Goal: Task Accomplishment & Management: Complete application form

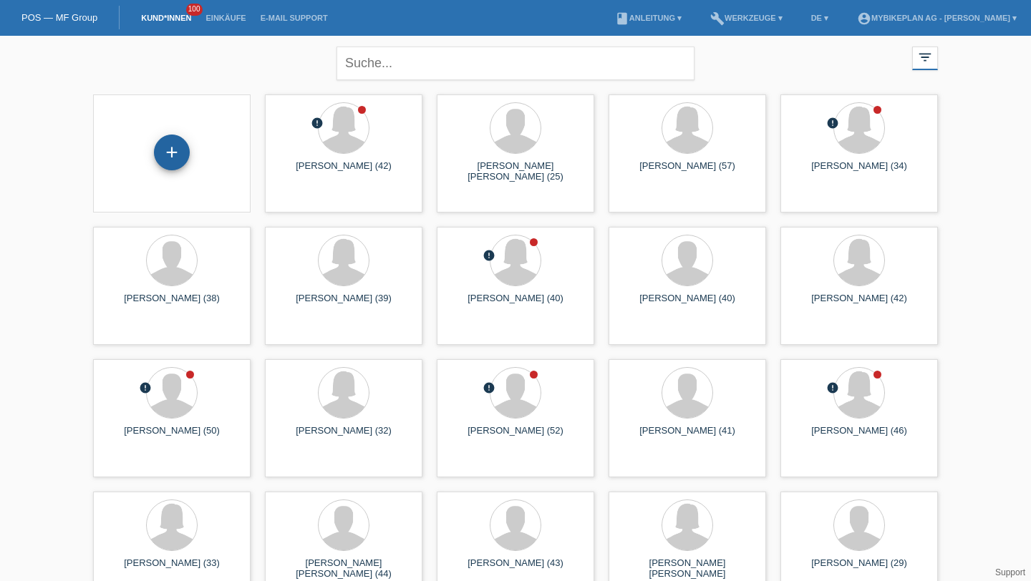
click at [178, 152] on div "+" at bounding box center [172, 153] width 36 height 36
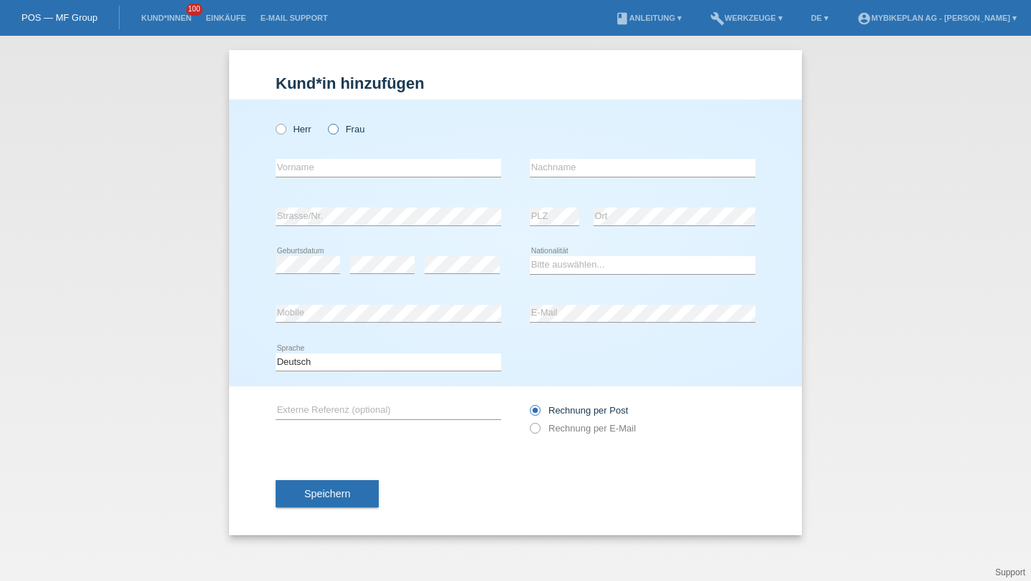
click at [348, 125] on label "Frau" at bounding box center [346, 129] width 37 height 11
click at [337, 125] on input "Frau" at bounding box center [332, 128] width 9 height 9
radio input "true"
click at [346, 152] on div "error Vorname" at bounding box center [388, 168] width 225 height 49
click at [346, 173] on input "text" at bounding box center [388, 168] width 225 height 18
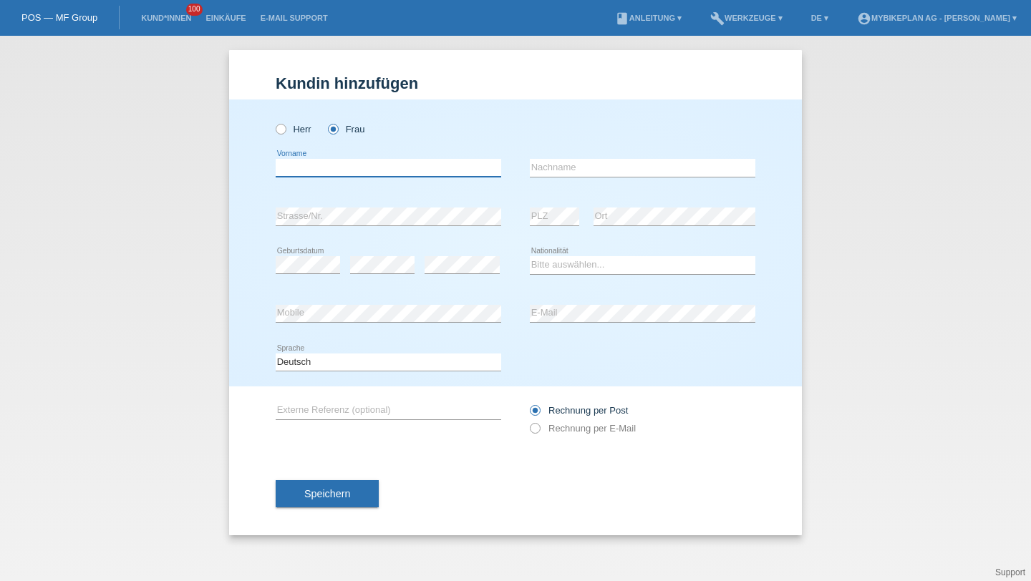
paste input "Ciotorca"
type input "Ciotorca"
click at [555, 168] on input "text" at bounding box center [642, 168] width 225 height 18
type input "Catalin"
click at [556, 250] on div "Bitte auswählen... Schweiz Deutschland Liechtenstein Österreich ------------ Af…" at bounding box center [642, 265] width 225 height 49
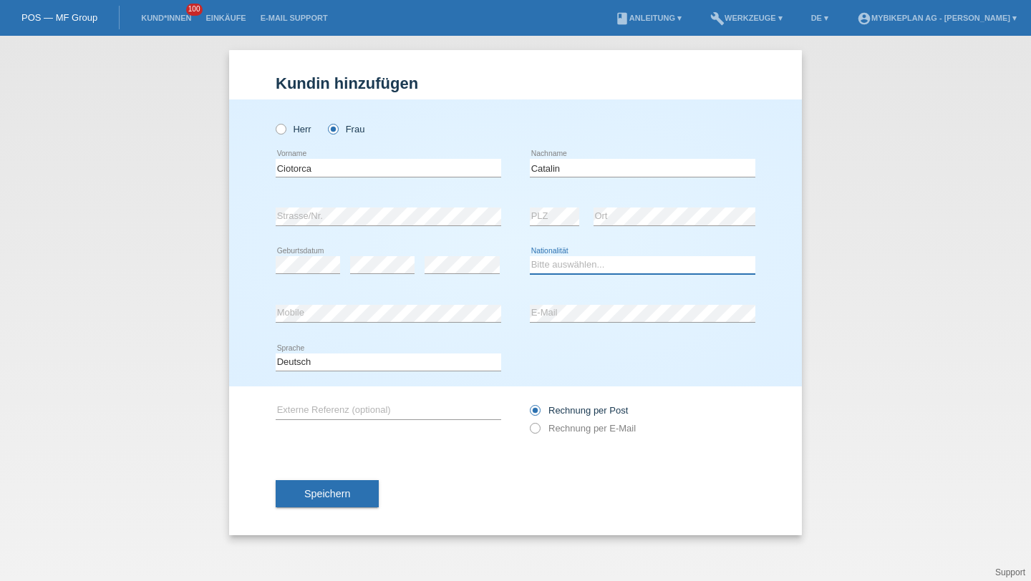
click at [555, 261] on select "Bitte auswählen... Schweiz Deutschland Liechtenstein Österreich ------------ Af…" at bounding box center [642, 264] width 225 height 17
select select "CH"
click at [530, 257] on select "Bitte auswählen... Schweiz Deutschland Liechtenstein Österreich ------------ Af…" at bounding box center [642, 264] width 225 height 17
click at [565, 429] on label "Rechnung per E-Mail" at bounding box center [583, 428] width 106 height 11
click at [539, 429] on input "Rechnung per E-Mail" at bounding box center [534, 432] width 9 height 18
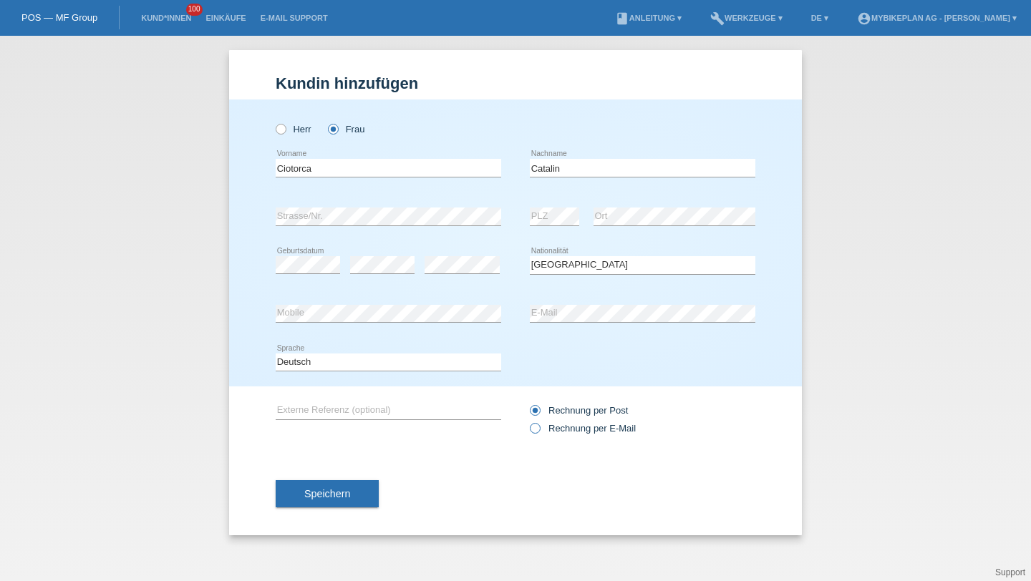
radio input "true"
click at [335, 475] on div "Speichern" at bounding box center [516, 493] width 480 height 83
click at [335, 492] on span "Speichern" at bounding box center [327, 493] width 46 height 11
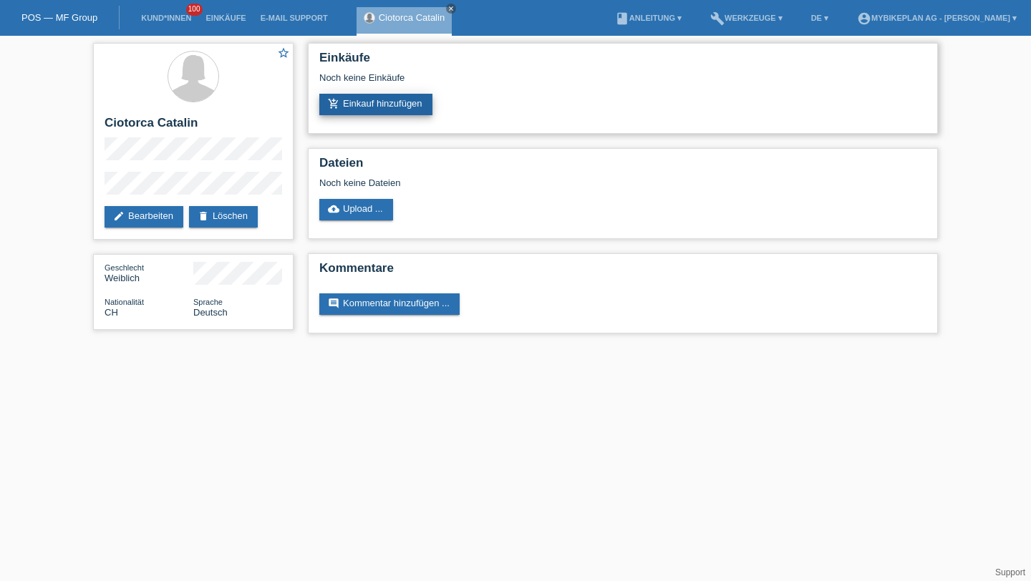
click at [371, 107] on link "add_shopping_cart Einkauf hinzufügen" at bounding box center [375, 104] width 113 height 21
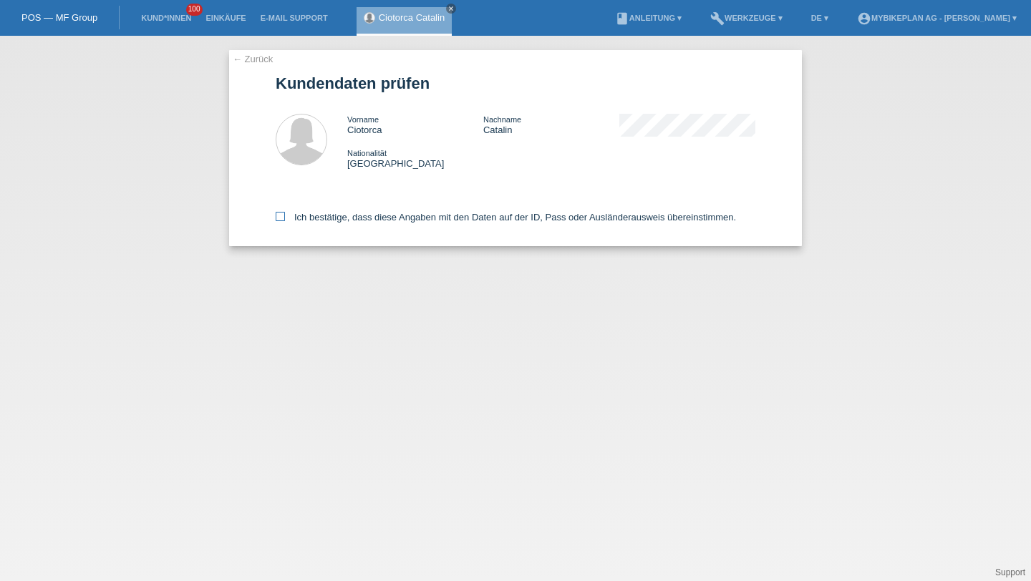
click at [375, 220] on label "Ich bestätige, dass diese Angaben mit den Daten auf der ID, Pass oder Ausländer…" at bounding box center [506, 217] width 460 height 11
click at [285, 220] on input "Ich bestätige, dass diese Angaben mit den Daten auf der ID, Pass oder Ausländer…" at bounding box center [280, 216] width 9 height 9
checkbox input "true"
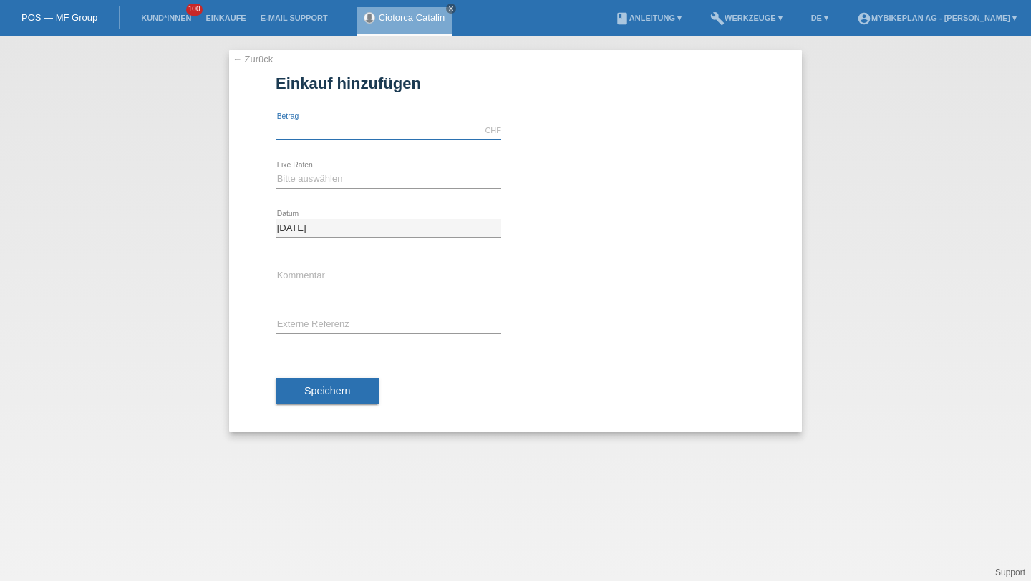
click at [321, 135] on input "text" at bounding box center [388, 131] width 225 height 18
type input "4490.00"
click at [316, 174] on select "Bitte auswählen 6 Raten 12 Raten 18 Raten 24 Raten 36 Raten 48 Raten" at bounding box center [388, 178] width 225 height 17
select select "488"
click at [276, 170] on select "Bitte auswählen 6 Raten 12 Raten 18 Raten 24 Raten 36 Raten 48 Raten" at bounding box center [388, 178] width 225 height 17
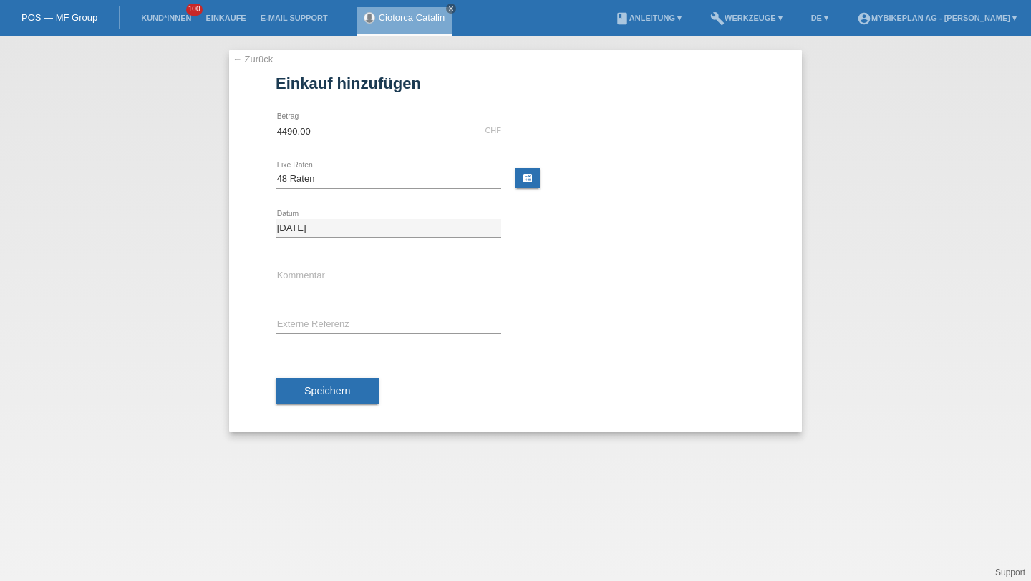
click at [304, 335] on div "error Externe Referenz" at bounding box center [388, 325] width 225 height 49
click at [318, 323] on input "text" at bounding box center [388, 325] width 225 height 18
paste input "43677142284"
type input "43677142284"
click at [312, 395] on span "Speichern" at bounding box center [327, 390] width 46 height 11
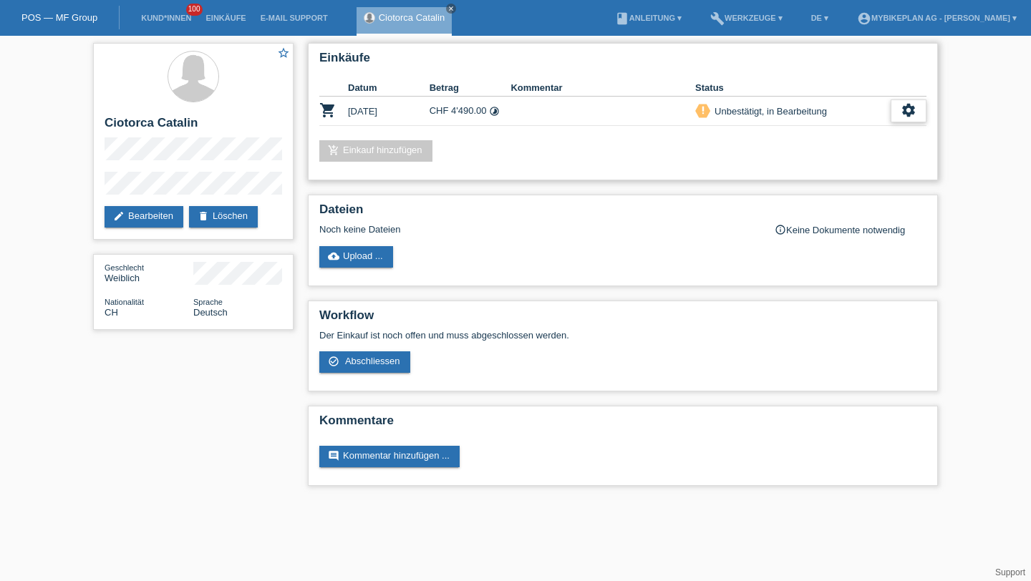
click at [905, 104] on icon "settings" at bounding box center [908, 110] width 16 height 16
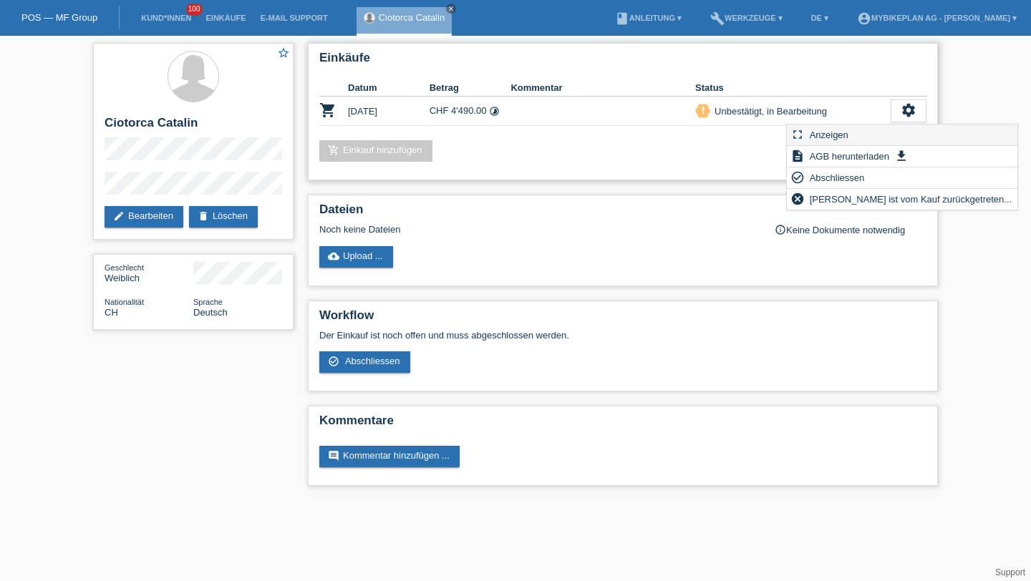
click at [862, 132] on div "fullscreen Anzeigen" at bounding box center [902, 135] width 230 height 21
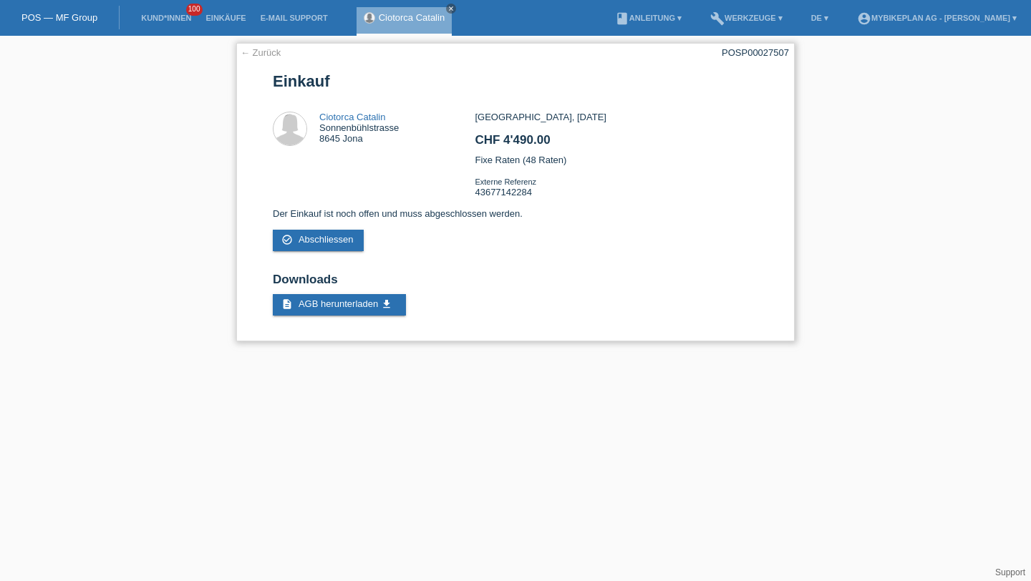
click at [744, 54] on div "POSP00027507" at bounding box center [754, 52] width 67 height 11
copy div "POSP00027507"
click at [174, 17] on link "Kund*innen" at bounding box center [166, 18] width 64 height 9
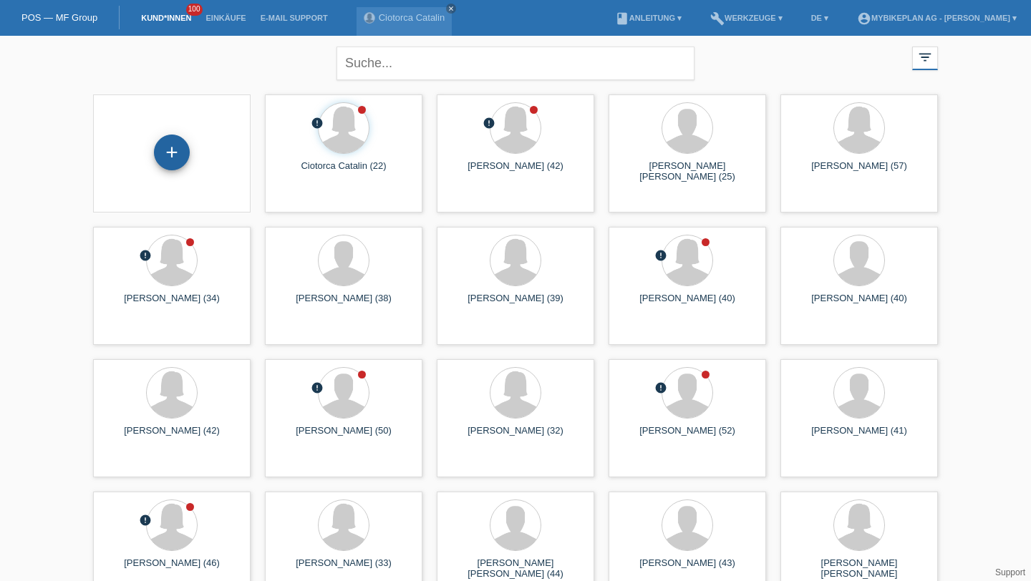
click at [185, 142] on div "+" at bounding box center [172, 153] width 36 height 36
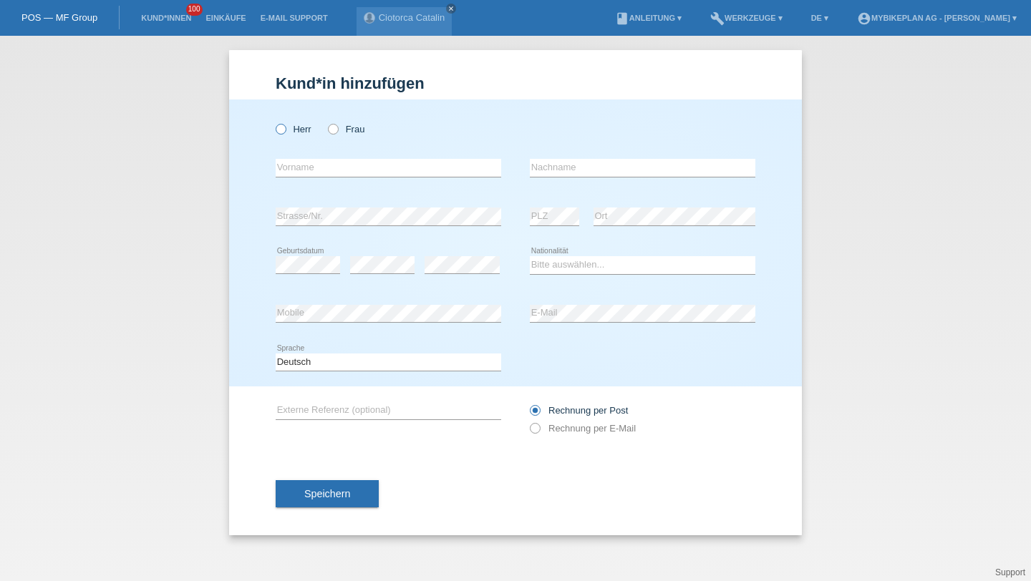
click at [288, 133] on label "Herr" at bounding box center [294, 129] width 36 height 11
click at [285, 133] on input "Herr" at bounding box center [280, 128] width 9 height 9
radio input "true"
click at [309, 165] on input "text" at bounding box center [388, 168] width 225 height 18
type input "[PERSON_NAME]"
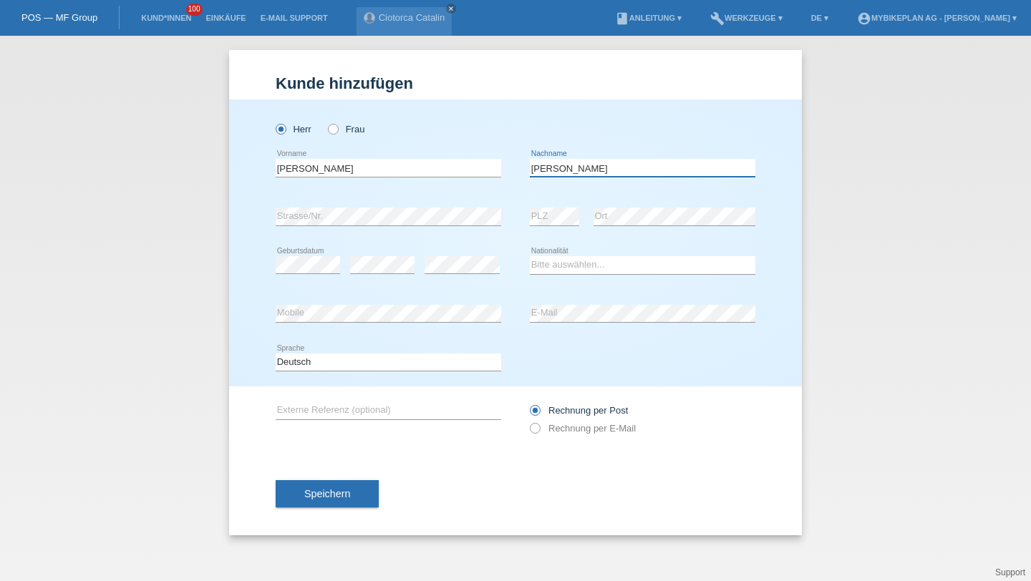
type input "[PERSON_NAME]"
click at [578, 259] on select "Bitte auswählen... [GEOGRAPHIC_DATA] [GEOGRAPHIC_DATA] [GEOGRAPHIC_DATA] [GEOGR…" at bounding box center [642, 264] width 225 height 17
select select "CH"
click at [530, 257] on select "Bitte auswählen... [GEOGRAPHIC_DATA] [GEOGRAPHIC_DATA] [GEOGRAPHIC_DATA] [GEOGR…" at bounding box center [642, 264] width 225 height 17
click at [434, 354] on select "Deutsch Français Italiano English" at bounding box center [388, 362] width 225 height 17
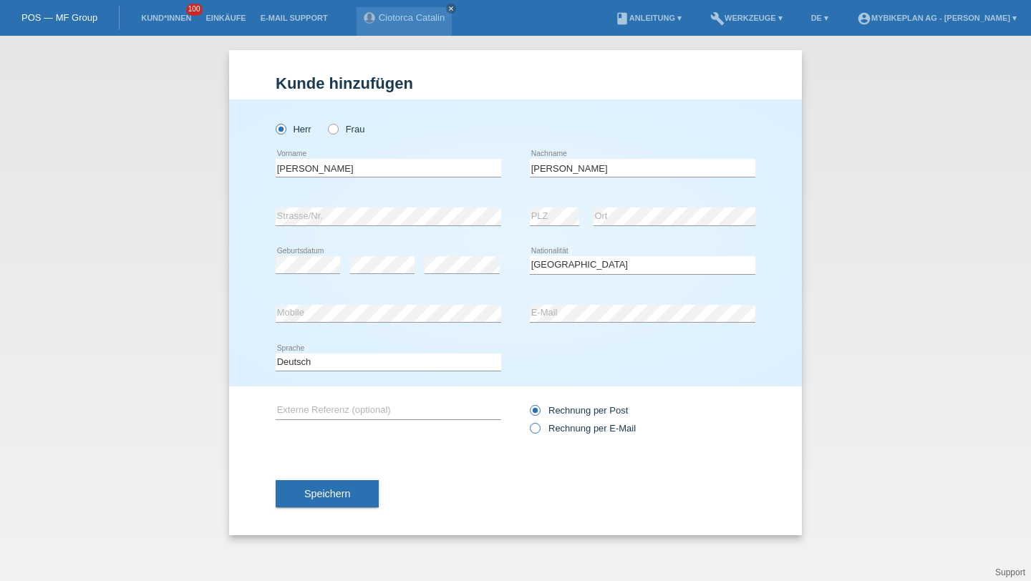
click at [546, 431] on label "Rechnung per E-Mail" at bounding box center [583, 428] width 106 height 11
click at [539, 431] on input "Rechnung per E-Mail" at bounding box center [534, 432] width 9 height 18
radio input "true"
click at [360, 493] on button "Speichern" at bounding box center [327, 493] width 103 height 27
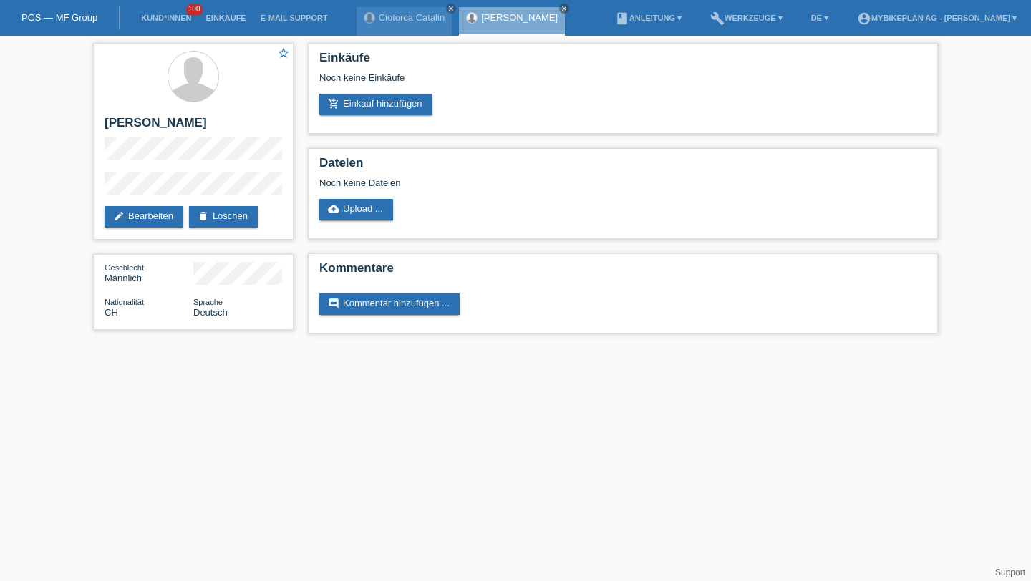
click at [80, 204] on div "star_border Levin Keller edit Bearbeiten delete Löschen Geschlecht Männlich Nat…" at bounding box center [515, 192] width 1031 height 312
click at [364, 121] on div "Einkäufe Noch keine Einkäufe add_shopping_cart Einkauf hinzufügen" at bounding box center [623, 88] width 630 height 91
click at [367, 111] on link "add_shopping_cart Einkauf hinzufügen" at bounding box center [375, 104] width 113 height 21
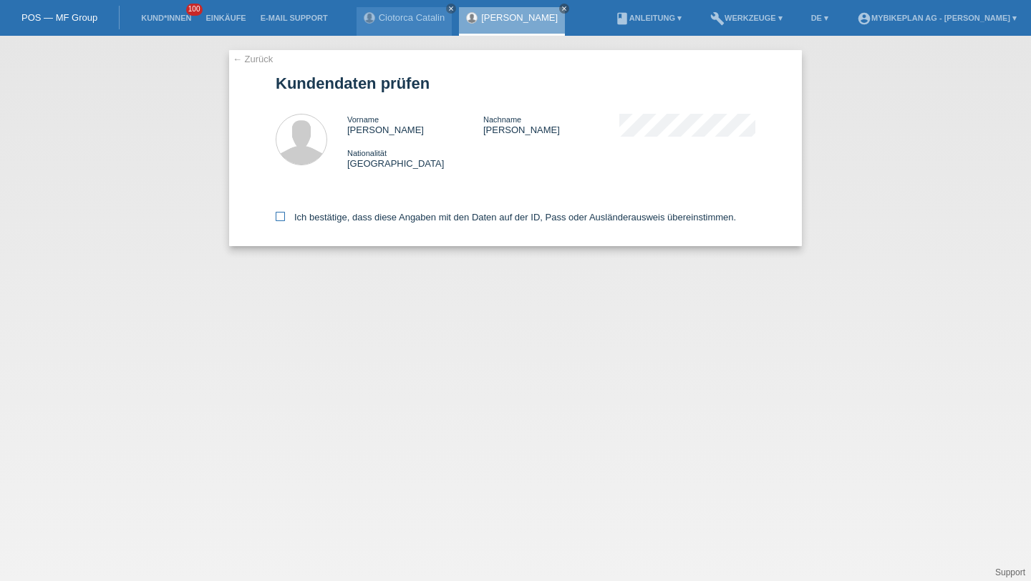
click at [340, 223] on label "Ich bestätige, dass diese Angaben mit den Daten auf der ID, Pass oder Ausländer…" at bounding box center [506, 217] width 460 height 11
click at [285, 221] on input "Ich bestätige, dass diese Angaben mit den Daten auf der ID, Pass oder Ausländer…" at bounding box center [280, 216] width 9 height 9
checkbox input "true"
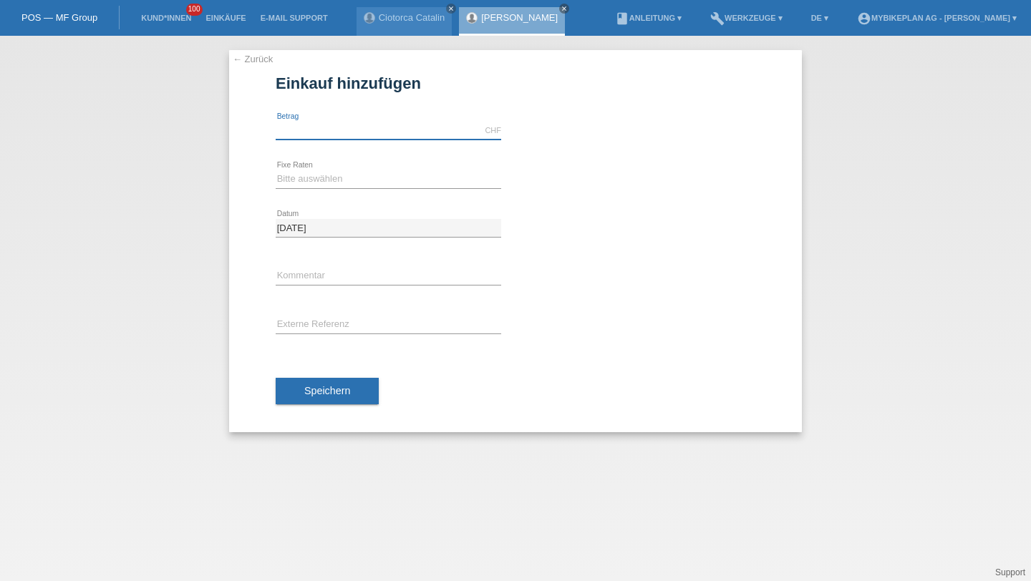
click at [329, 132] on input "text" at bounding box center [388, 131] width 225 height 18
click at [287, 131] on input "16999" at bounding box center [388, 131] width 225 height 18
type input "15999.00"
click at [316, 178] on select "Bitte auswählen 6 Raten 12 Raten 18 Raten 24 Raten 36 Raten 48 Raten" at bounding box center [388, 178] width 225 height 17
select select "488"
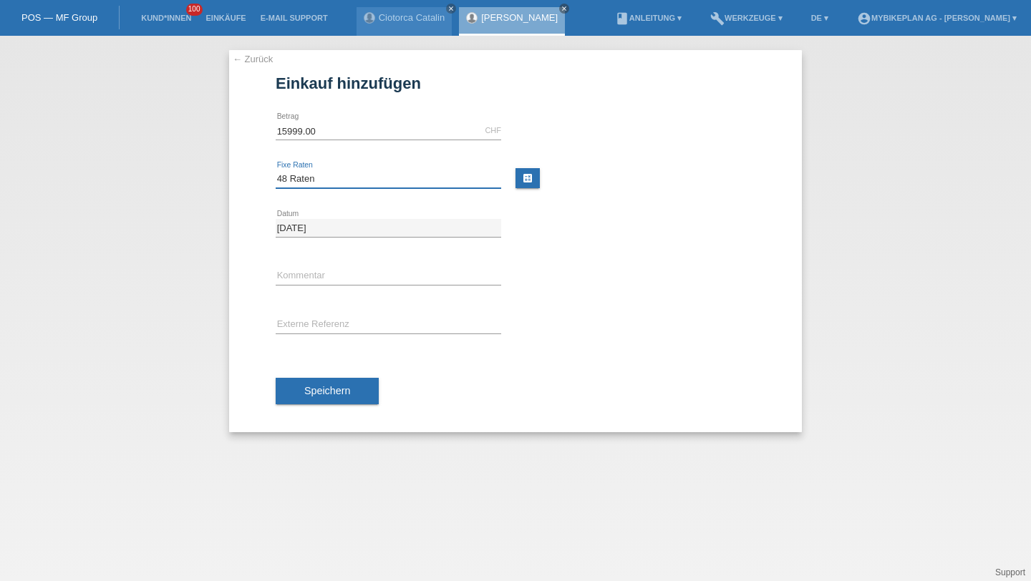
click at [276, 170] on select "Bitte auswählen 6 Raten 12 Raten 18 Raten 24 Raten 36 Raten 48 Raten" at bounding box center [388, 178] width 225 height 17
click at [308, 338] on div "error Externe Referenz" at bounding box center [388, 325] width 225 height 49
click at [308, 331] on input "text" at bounding box center [388, 325] width 225 height 18
paste input "43662357146"
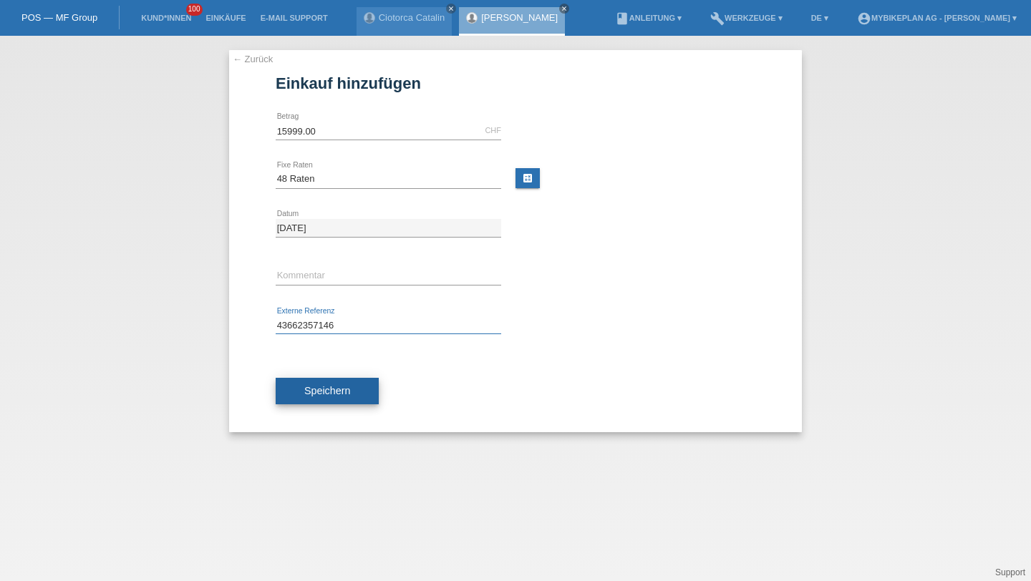
type input "43662357146"
click at [319, 390] on span "Speichern" at bounding box center [327, 390] width 46 height 11
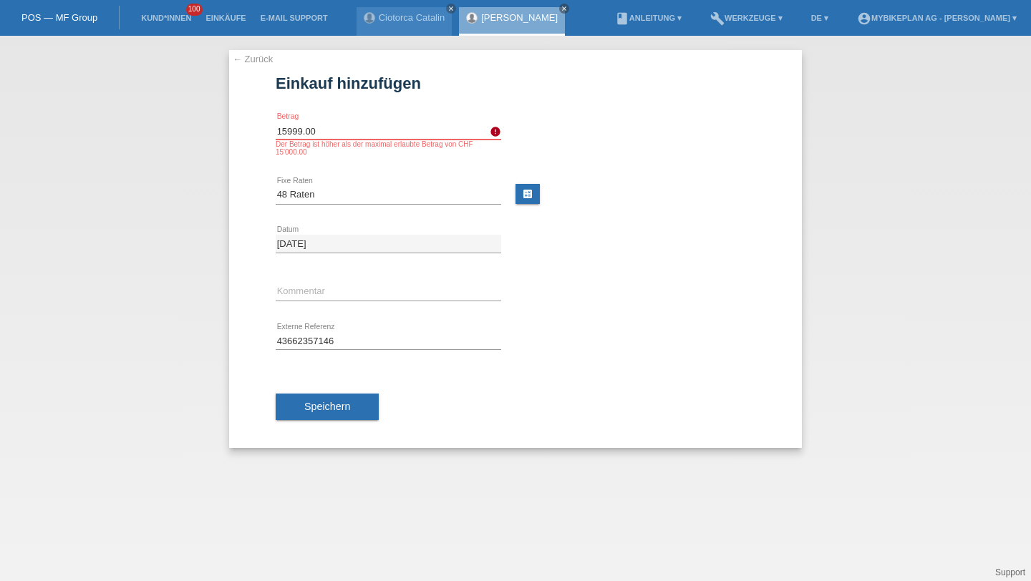
click at [323, 131] on input "15999.00" at bounding box center [388, 131] width 225 height 18
type input "15000.00"
click at [326, 392] on div "Speichern" at bounding box center [516, 407] width 480 height 83
click at [327, 398] on button "Speichern" at bounding box center [327, 407] width 103 height 27
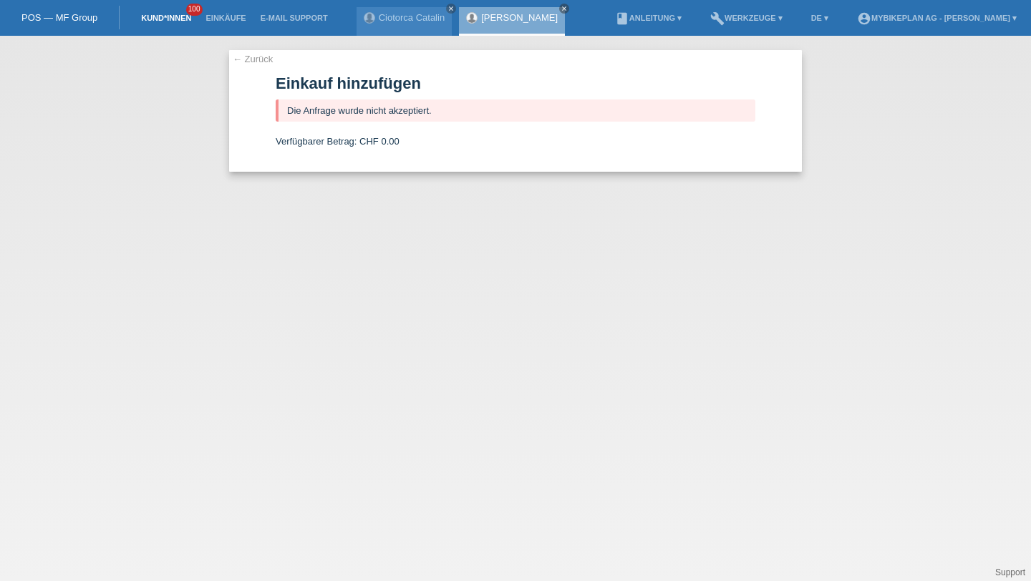
click at [159, 19] on link "Kund*innen" at bounding box center [166, 18] width 64 height 9
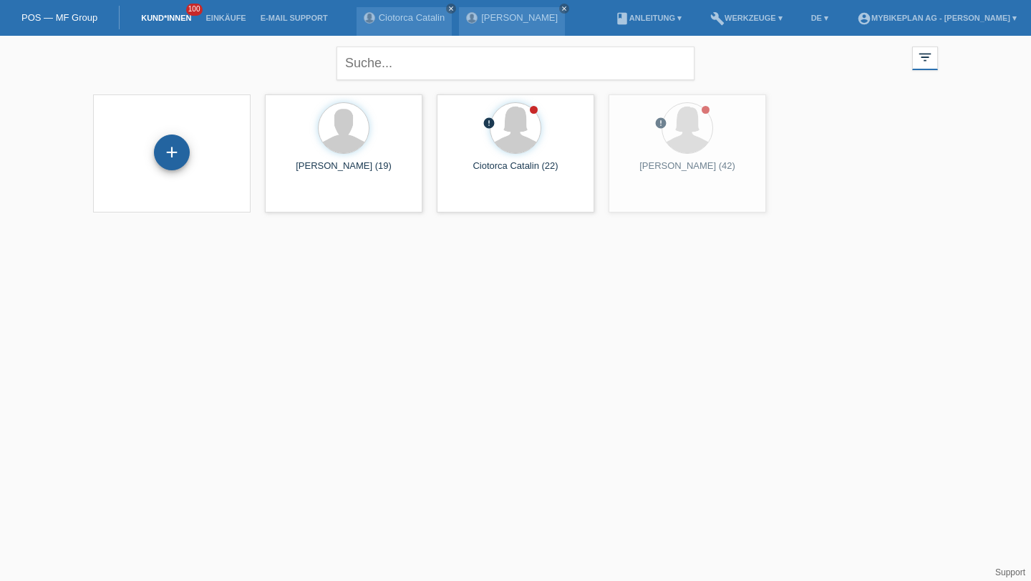
click at [167, 144] on div "+" at bounding box center [172, 153] width 36 height 36
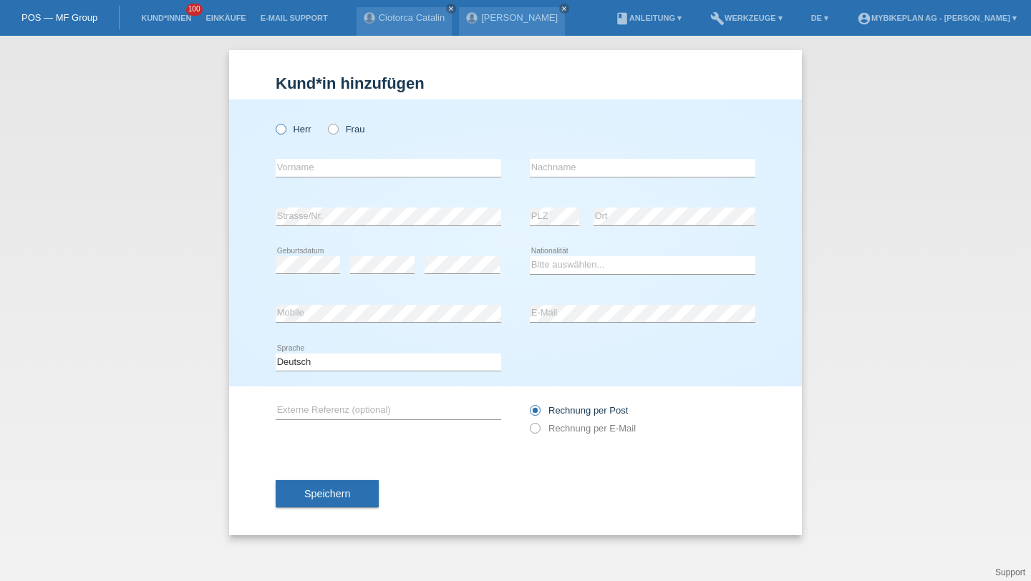
click at [303, 130] on label "Herr" at bounding box center [294, 129] width 36 height 11
click at [285, 130] on input "Herr" at bounding box center [280, 128] width 9 height 9
radio input "true"
click at [301, 183] on div "error Vorname" at bounding box center [388, 168] width 225 height 49
click at [317, 169] on input "text" at bounding box center [388, 168] width 225 height 18
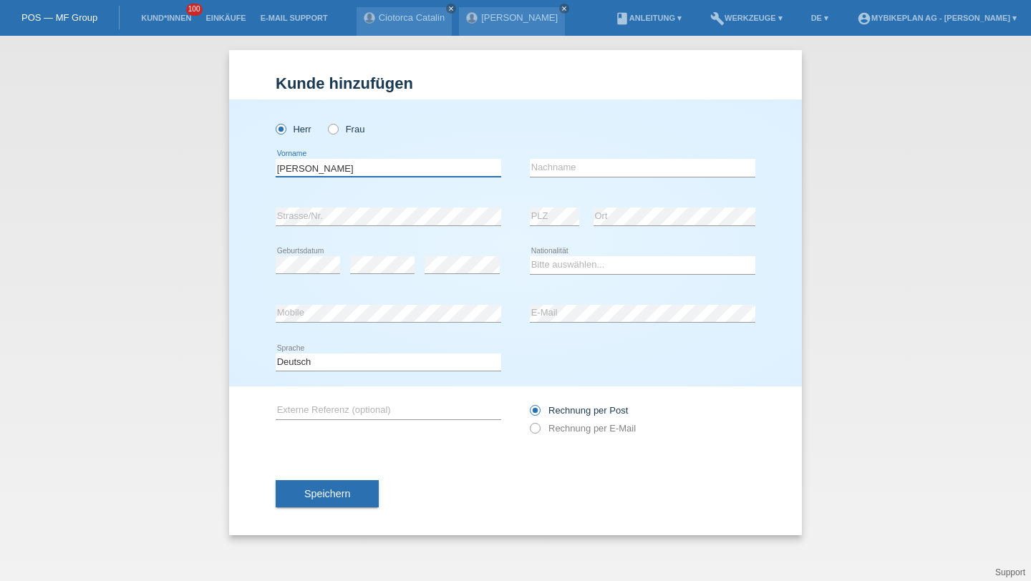
type input "Michael"
type input "Kunz"
click at [392, 248] on div "error" at bounding box center [382, 265] width 64 height 49
click at [559, 267] on select "Bitte auswählen... Schweiz Deutschland Liechtenstein Österreich ------------ Af…" at bounding box center [642, 264] width 225 height 17
select select "CH"
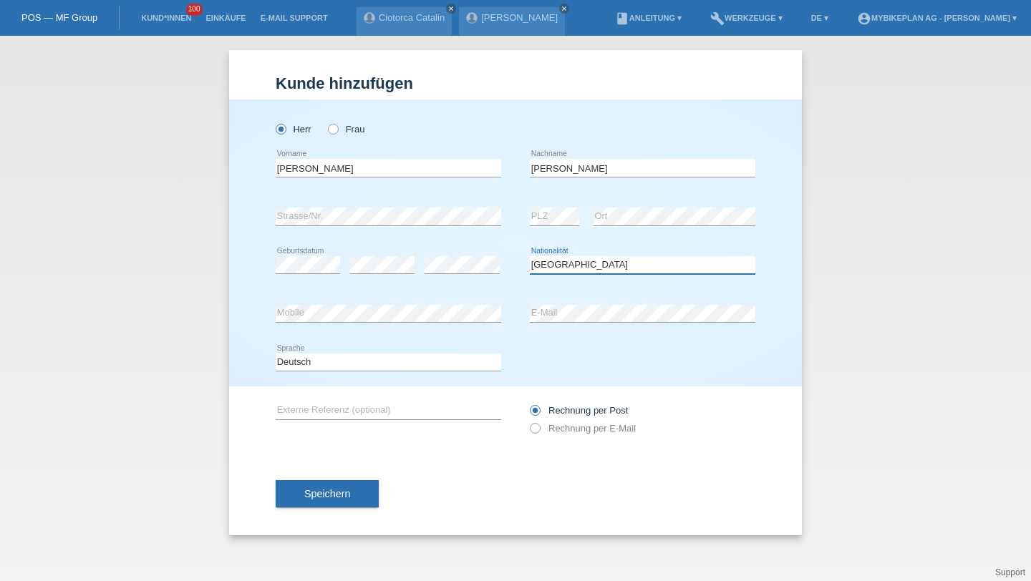
click at [530, 257] on select "Bitte auswählen... Schweiz Deutschland Liechtenstein Österreich ------------ Af…" at bounding box center [642, 264] width 225 height 17
click at [557, 296] on div "error E-Mail" at bounding box center [642, 314] width 225 height 49
click at [557, 303] on div "error E-Mail" at bounding box center [642, 314] width 225 height 49
click at [552, 433] on label "Rechnung per E-Mail" at bounding box center [583, 428] width 106 height 11
click at [539, 433] on input "Rechnung per E-Mail" at bounding box center [534, 432] width 9 height 18
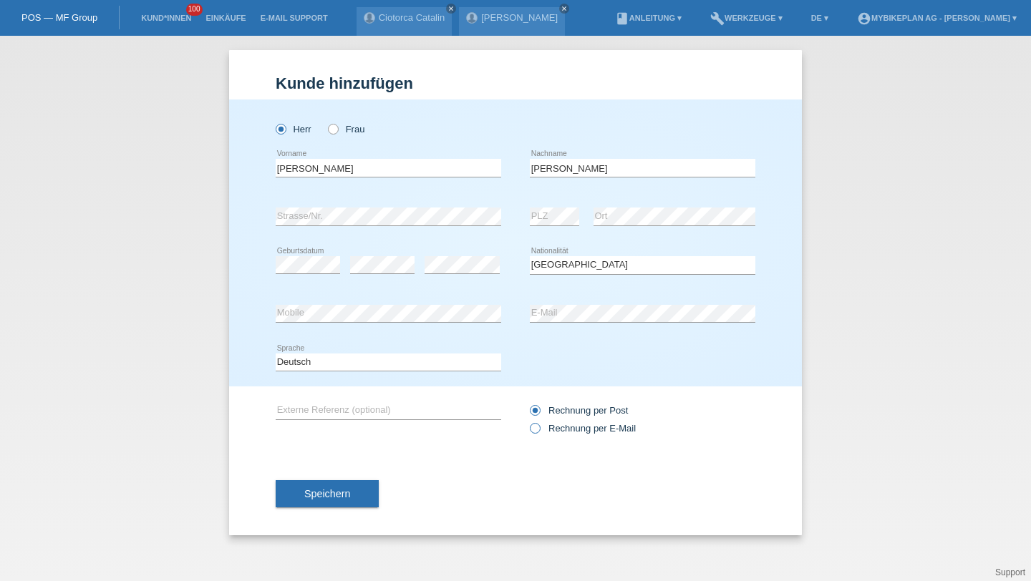
radio input "true"
click at [351, 487] on button "Speichern" at bounding box center [327, 493] width 103 height 27
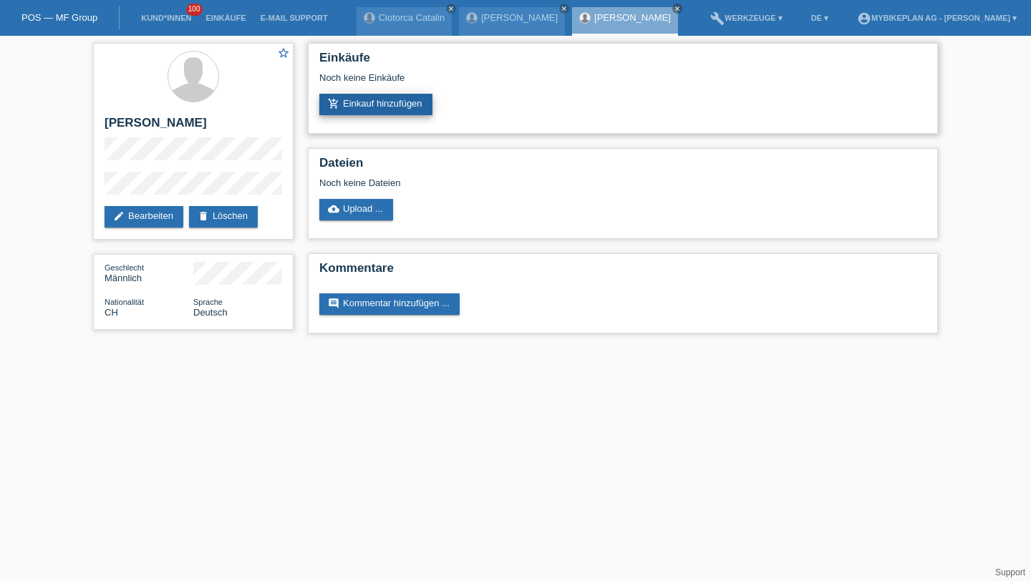
click at [388, 99] on link "add_shopping_cart Einkauf hinzufügen" at bounding box center [375, 104] width 113 height 21
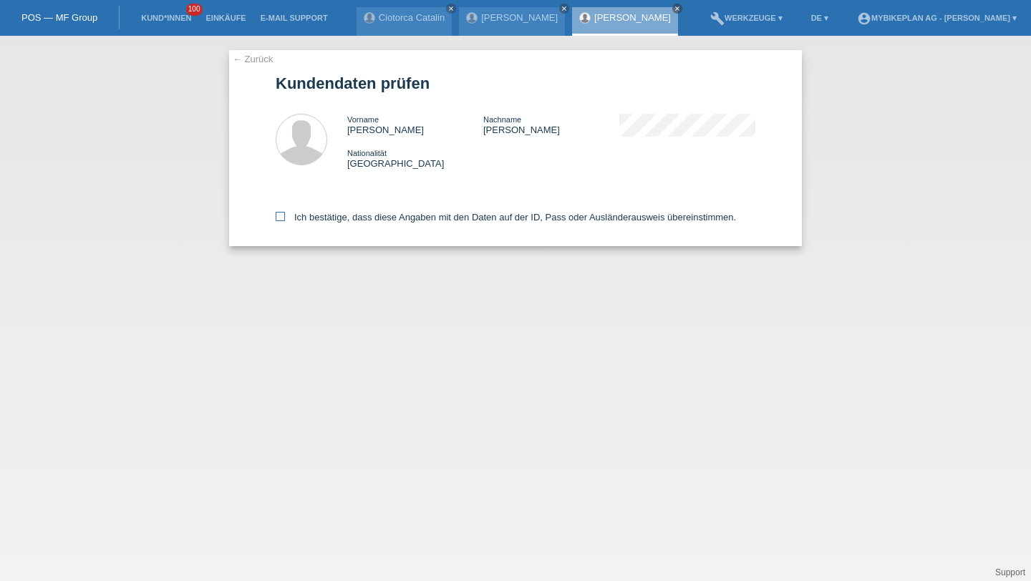
click at [309, 213] on label "Ich bestätige, dass diese Angaben mit den Daten auf der ID, Pass oder Ausländer…" at bounding box center [506, 217] width 460 height 11
click at [285, 213] on input "Ich bestätige, dass diese Angaben mit den Daten auf der ID, Pass oder Ausländer…" at bounding box center [280, 216] width 9 height 9
checkbox input "true"
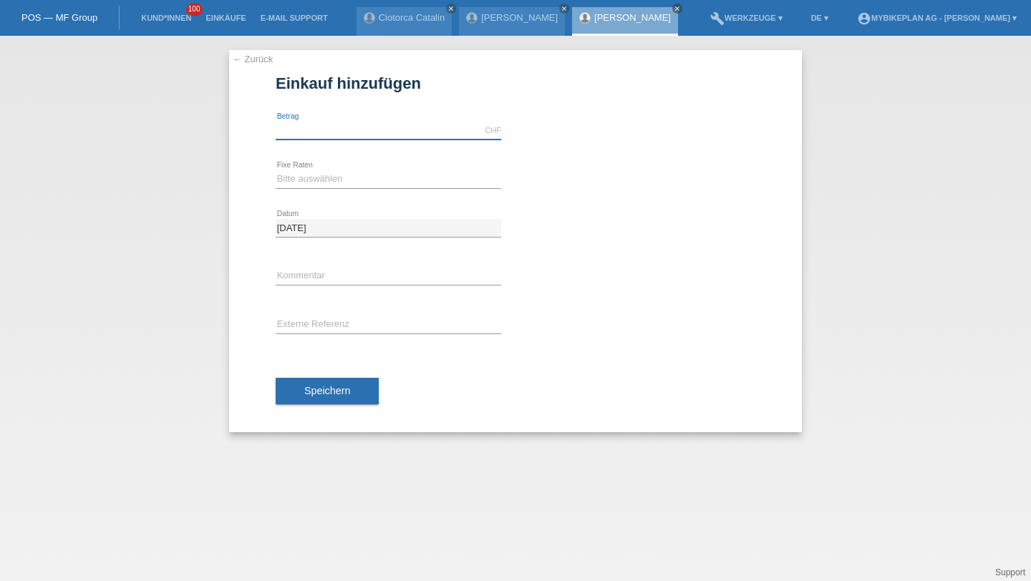
click at [339, 122] on input "text" at bounding box center [388, 131] width 225 height 18
type input "2915.69"
click at [402, 187] on select "Bitte auswählen 6 Raten 12 Raten 18 Raten 24 Raten 36 Raten 48 Raten" at bounding box center [388, 178] width 225 height 17
select select "487"
click at [276, 170] on select "Bitte auswählen 6 Raten 12 Raten 18 Raten 24 Raten 36 Raten 48 Raten" at bounding box center [388, 178] width 225 height 17
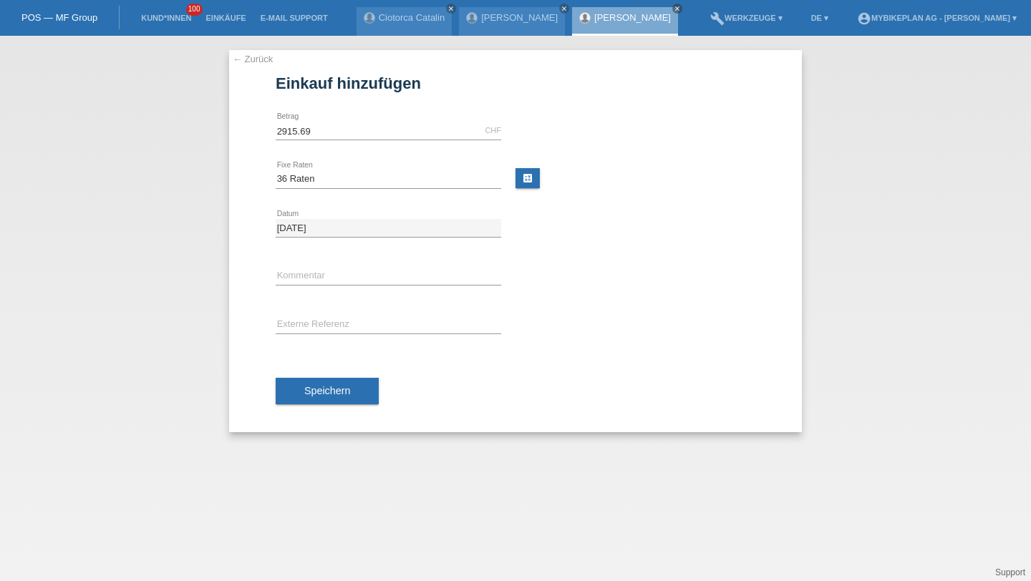
click at [354, 311] on div "error Externe Referenz" at bounding box center [388, 325] width 225 height 49
click at [354, 328] on input "text" at bounding box center [388, 325] width 225 height 18
paste input "43672216841"
type input "43672216841"
click at [318, 400] on button "Speichern" at bounding box center [327, 391] width 103 height 27
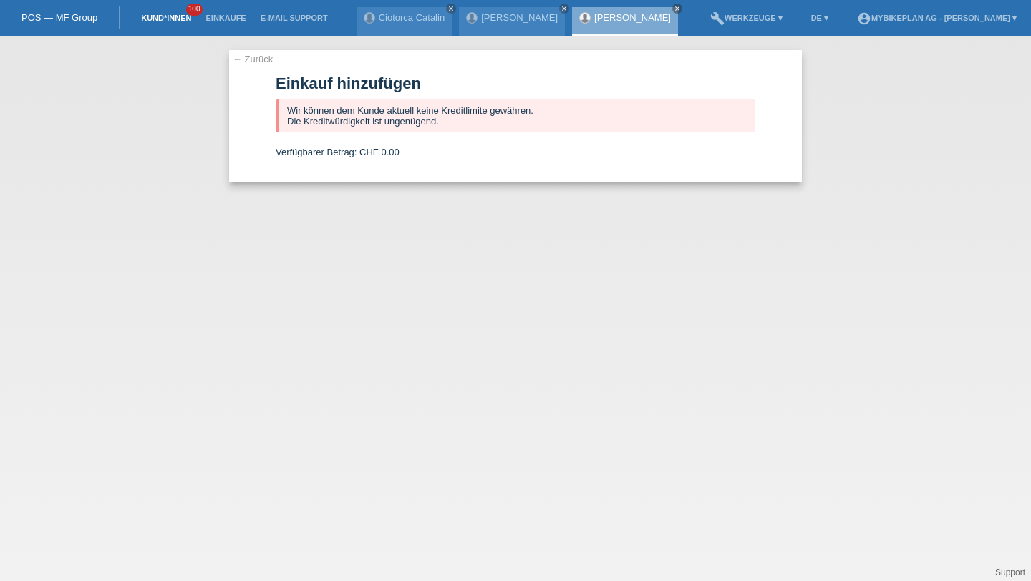
click at [174, 21] on link "Kund*innen" at bounding box center [166, 18] width 64 height 9
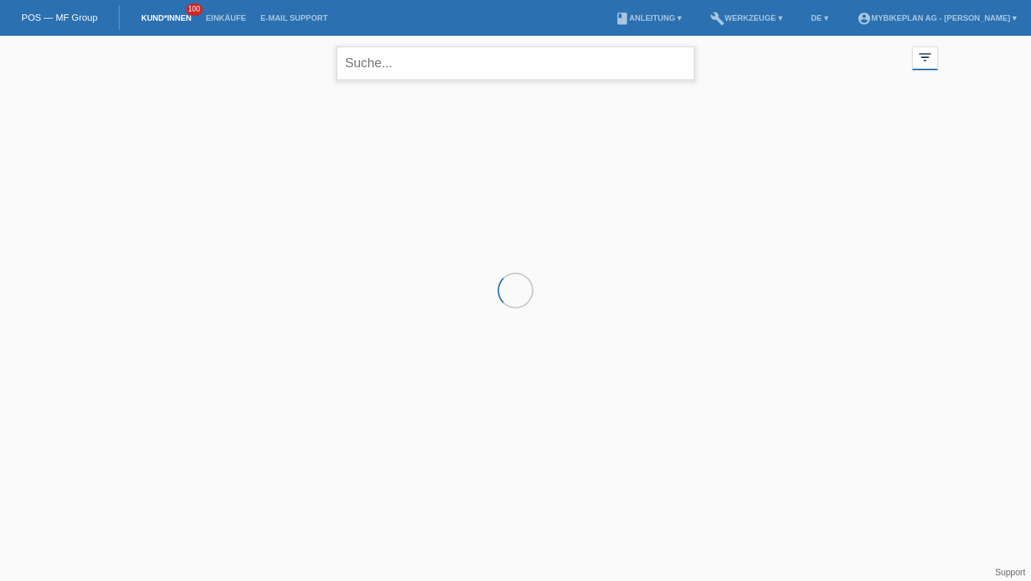
click at [399, 55] on input "text" at bounding box center [515, 64] width 358 height 34
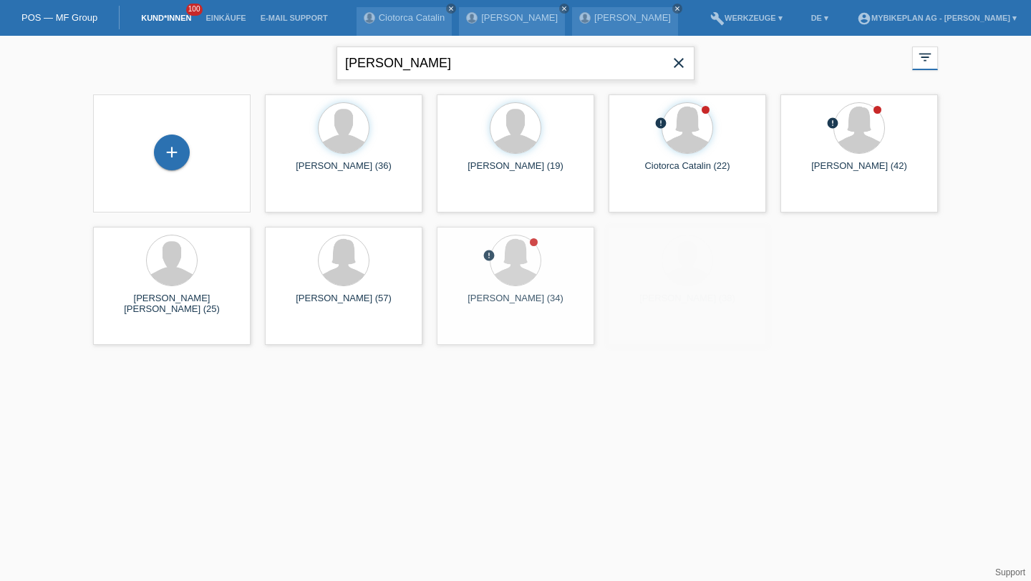
type input "[PERSON_NAME]"
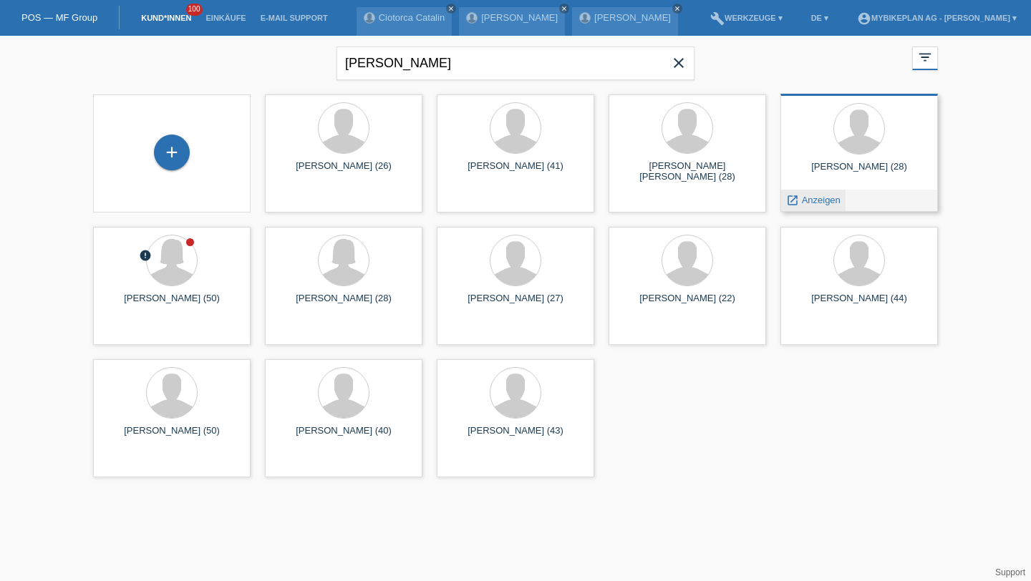
click at [807, 196] on span "Anzeigen" at bounding box center [821, 200] width 39 height 11
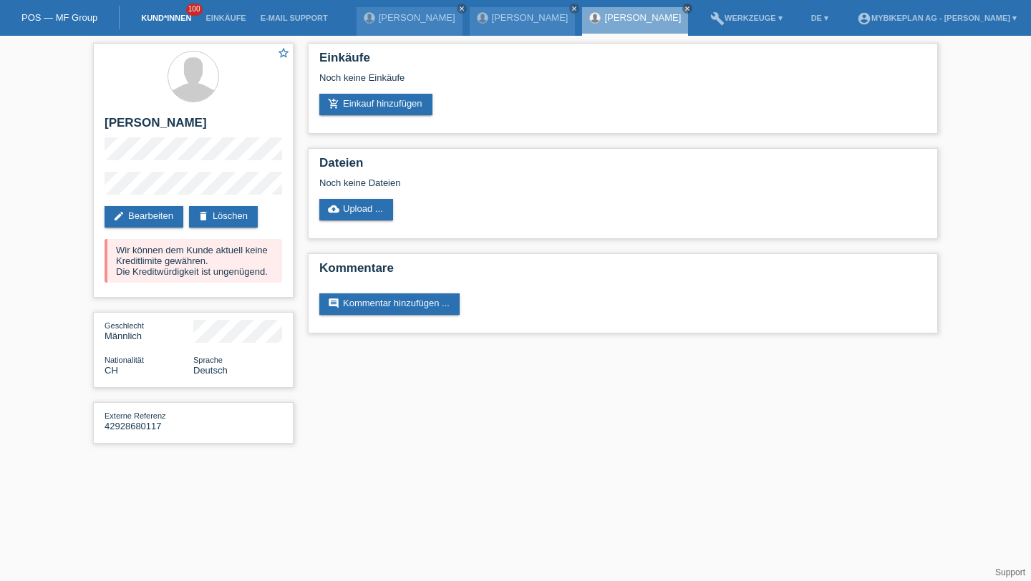
click at [152, 14] on link "Kund*innen" at bounding box center [166, 18] width 64 height 9
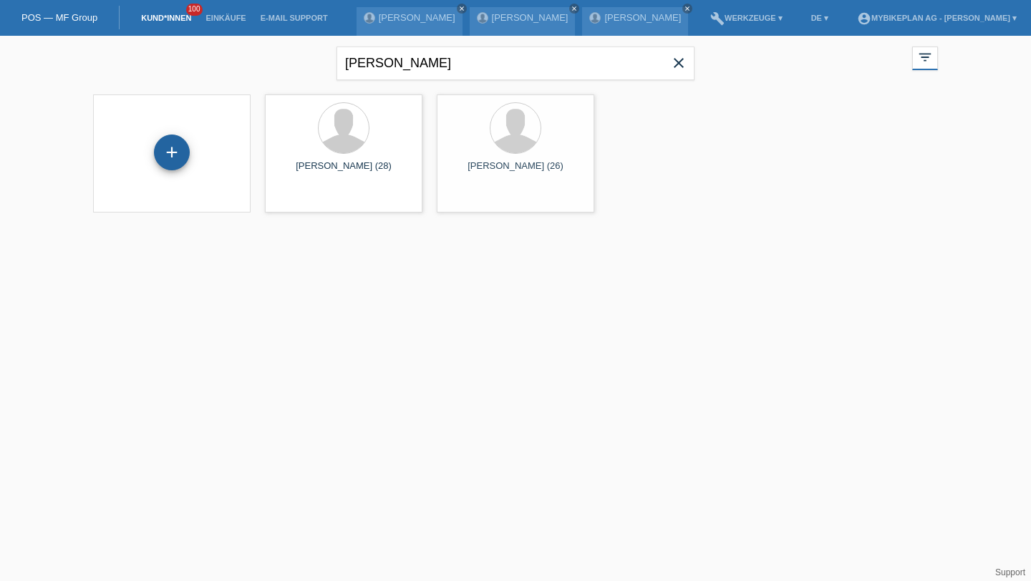
click at [170, 155] on div "+" at bounding box center [172, 153] width 36 height 36
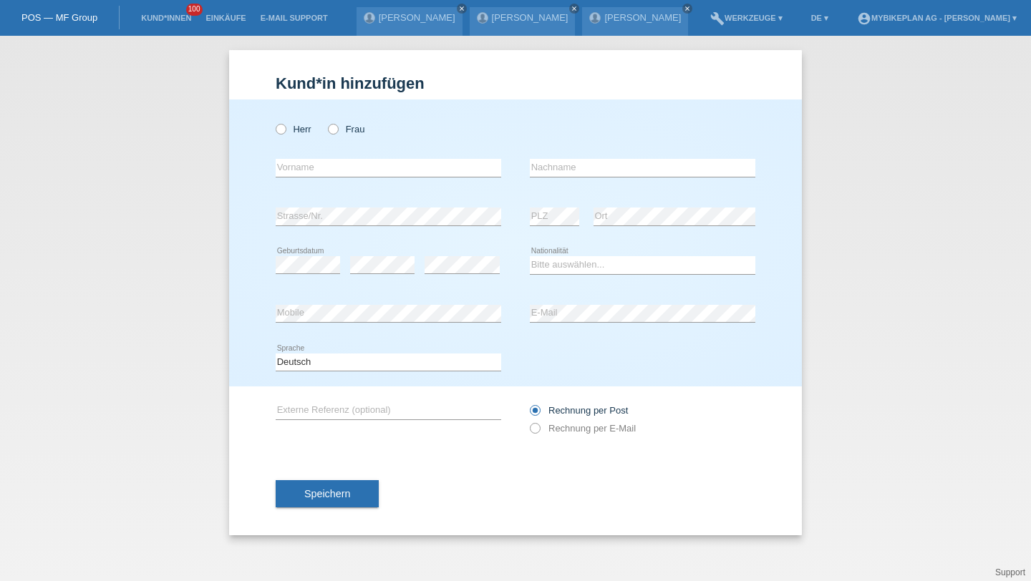
click at [290, 136] on div "Herr Frau" at bounding box center [388, 129] width 225 height 29
click at [296, 135] on label "Herr" at bounding box center [294, 129] width 36 height 11
click at [285, 133] on input "Herr" at bounding box center [280, 128] width 9 height 9
radio input "true"
click at [301, 170] on input "text" at bounding box center [388, 168] width 225 height 18
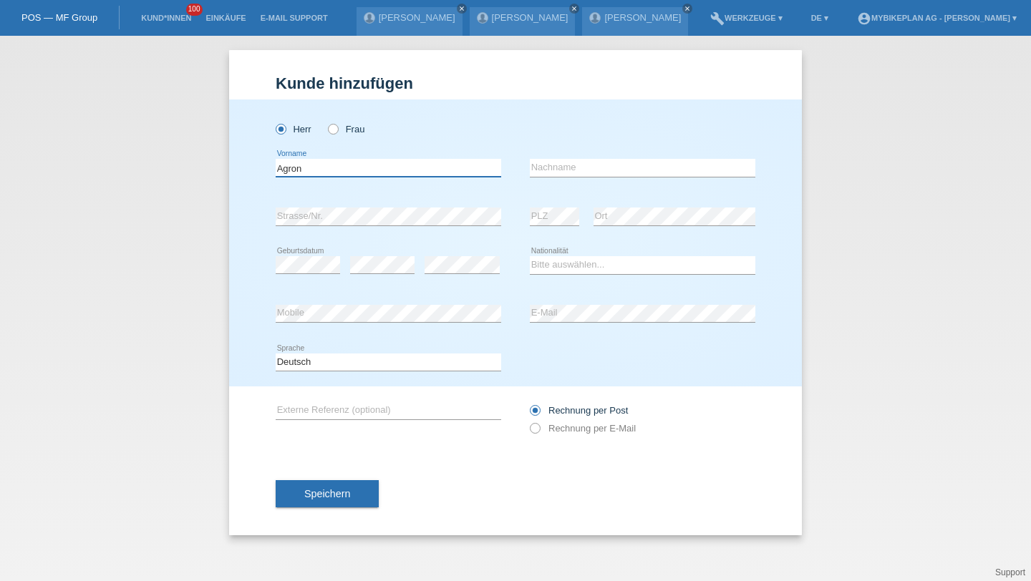
type input "Agron"
type input "Etemi"
click at [572, 260] on select "Bitte auswählen... [GEOGRAPHIC_DATA] [GEOGRAPHIC_DATA] [GEOGRAPHIC_DATA] [GEOGR…" at bounding box center [642, 264] width 225 height 17
select select "CH"
click at [530, 257] on select "Bitte auswählen... [GEOGRAPHIC_DATA] [GEOGRAPHIC_DATA] [GEOGRAPHIC_DATA] [GEOGR…" at bounding box center [642, 264] width 225 height 17
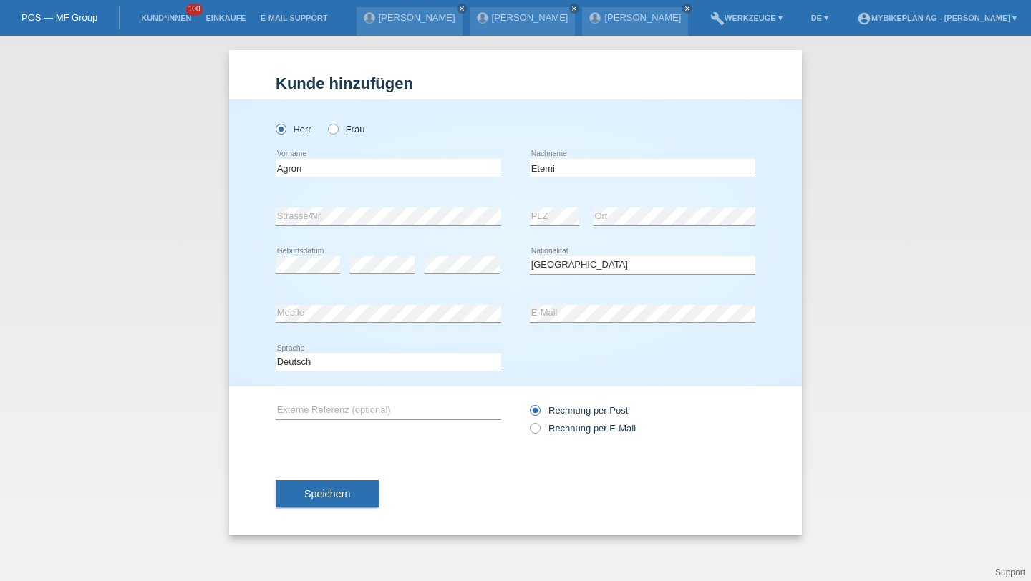
click at [565, 410] on label "Rechnung per Post" at bounding box center [579, 410] width 98 height 11
click at [539, 410] on input "Rechnung per Post" at bounding box center [534, 414] width 9 height 18
click at [360, 495] on button "Speichern" at bounding box center [327, 493] width 103 height 27
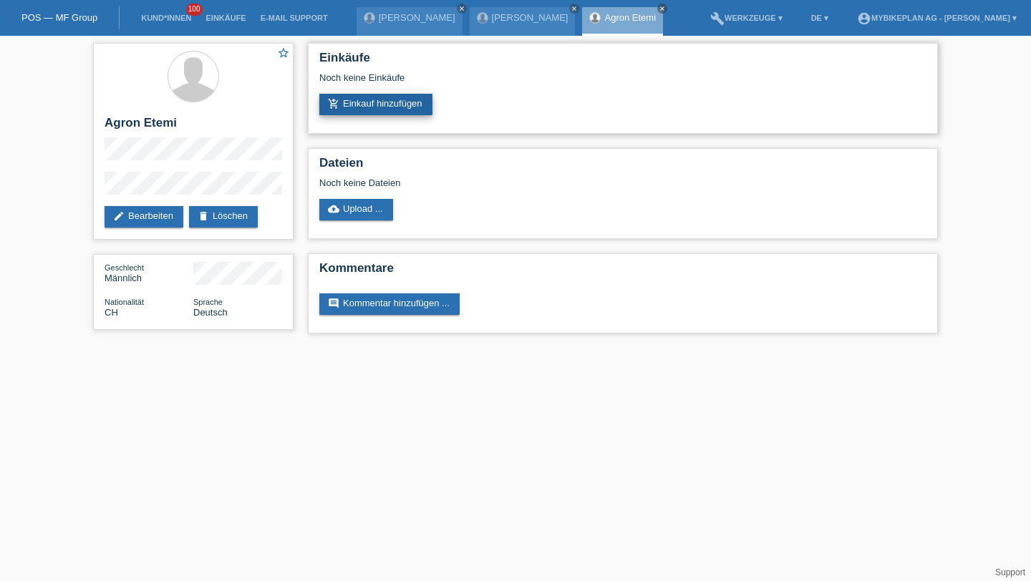
click at [394, 95] on link "add_shopping_cart Einkauf hinzufügen" at bounding box center [375, 104] width 113 height 21
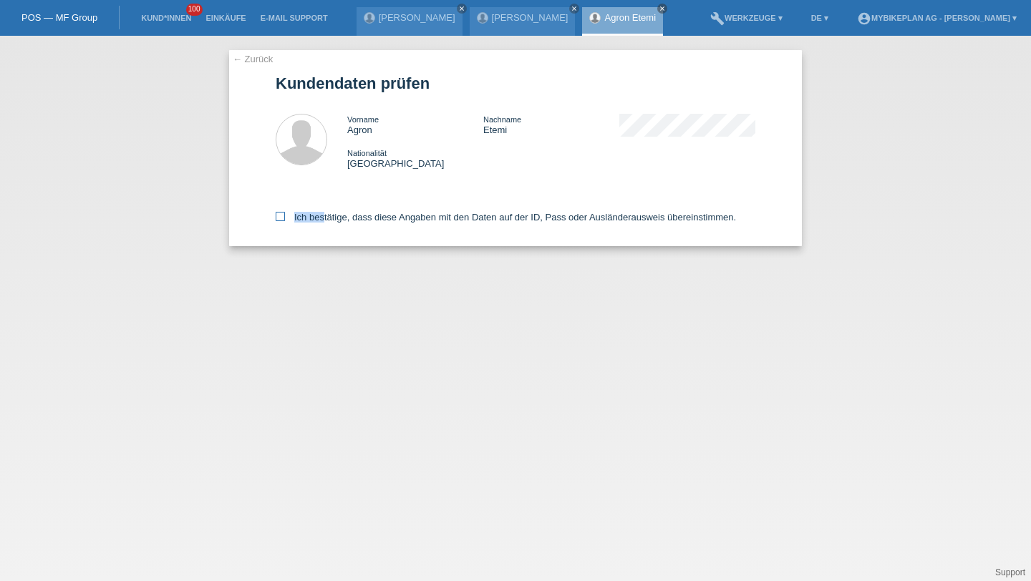
click at [319, 214] on label "Ich bestätige, dass diese Angaben mit den Daten auf der ID, Pass oder Ausländer…" at bounding box center [506, 217] width 460 height 11
click at [285, 214] on input "Ich bestätige, dass diese Angaben mit den Daten auf der ID, Pass oder Ausländer…" at bounding box center [280, 216] width 9 height 9
checkbox input "true"
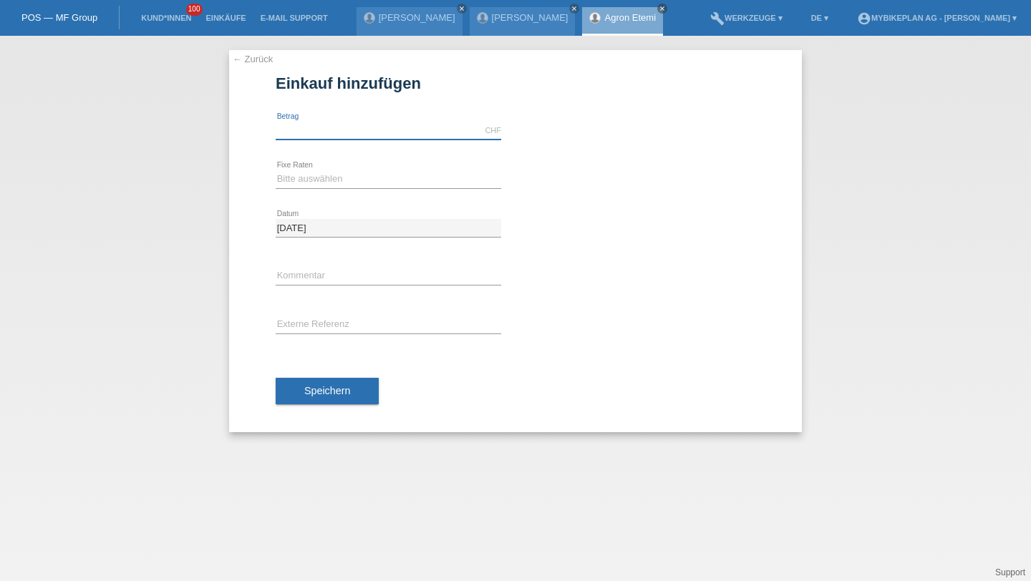
click at [321, 122] on input "text" at bounding box center [388, 131] width 225 height 18
type input "4499.00"
click at [296, 172] on select "Bitte auswählen 6 Raten 12 Raten 18 Raten 24 Raten 36 Raten 48 Raten" at bounding box center [388, 178] width 225 height 17
select select "487"
click at [276, 170] on select "Bitte auswählen 6 Raten 12 Raten 18 Raten 24 Raten 36 Raten 48 Raten" at bounding box center [388, 178] width 225 height 17
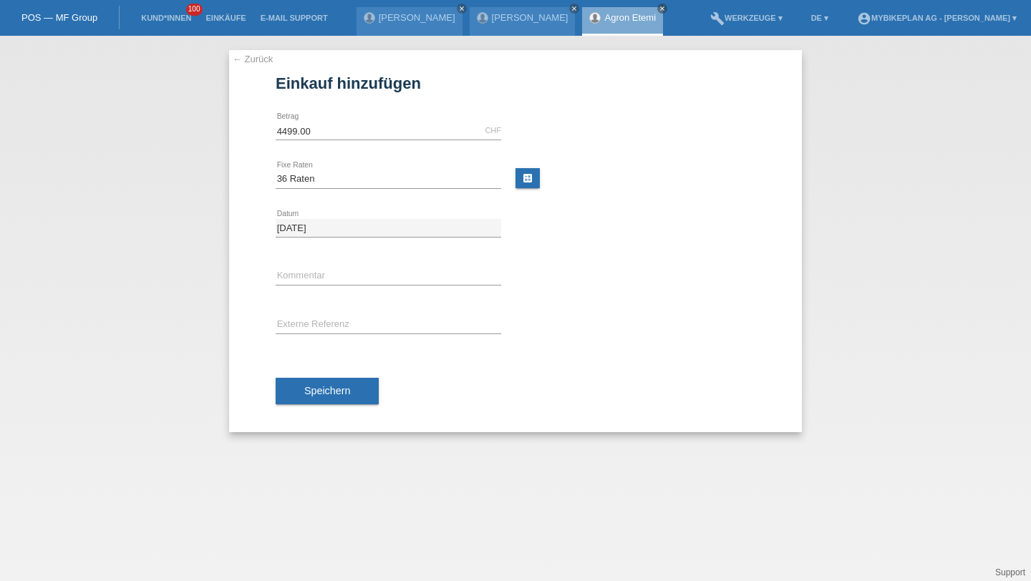
click at [301, 310] on div "error Externe Referenz" at bounding box center [388, 325] width 225 height 49
click at [303, 319] on input "text" at bounding box center [388, 325] width 225 height 18
paste input "43669543435"
type input "43669543435"
click at [319, 392] on span "Speichern" at bounding box center [327, 390] width 46 height 11
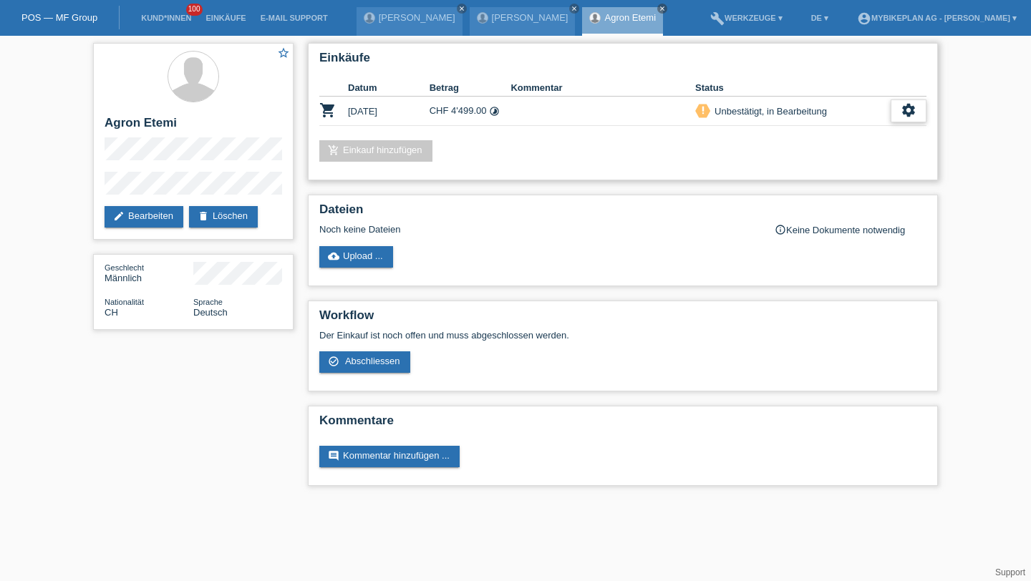
click at [896, 118] on div "settings" at bounding box center [908, 110] width 36 height 23
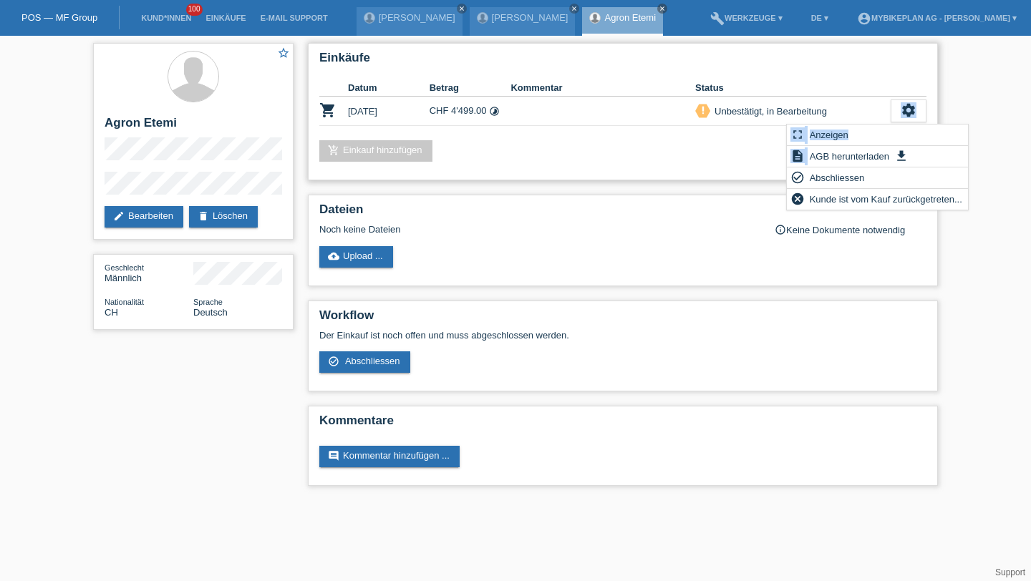
drag, startPoint x: 861, startPoint y: 150, endPoint x: 845, endPoint y: 103, distance: 49.1
click at [848, 104] on tr "shopping_cart [DATE] CHF 4'499.00 timelapse priority_high settings" at bounding box center [622, 111] width 607 height 29
click at [842, 127] on span "Anzeigen" at bounding box center [828, 134] width 43 height 17
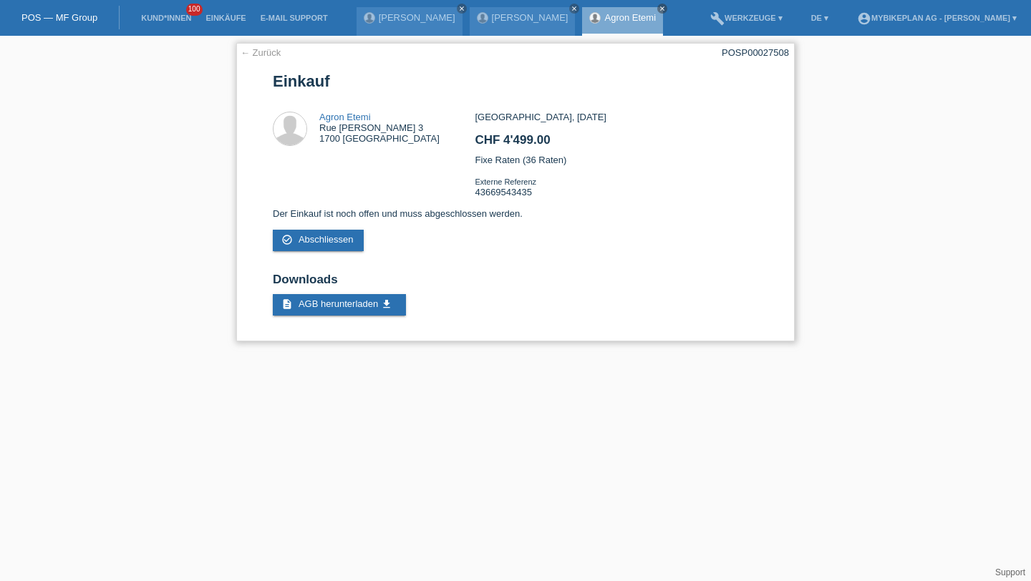
click at [742, 57] on div "POSP00027508" at bounding box center [754, 52] width 67 height 11
copy div "POSP00027508"
click at [144, 14] on link "Kund*innen" at bounding box center [166, 18] width 64 height 9
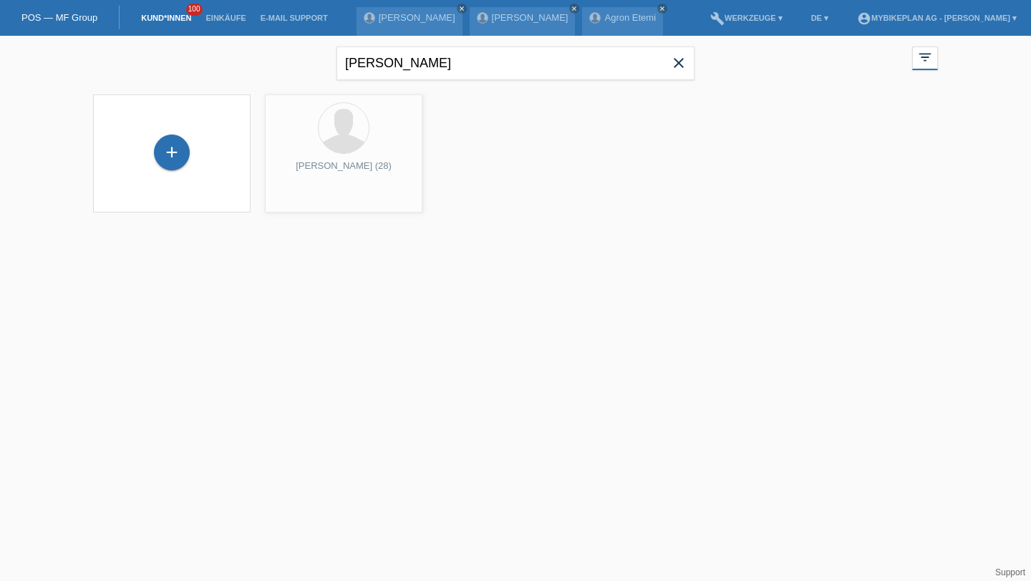
click at [689, 61] on span "close" at bounding box center [678, 64] width 29 height 21
click at [185, 173] on div "+" at bounding box center [171, 153] width 157 height 118
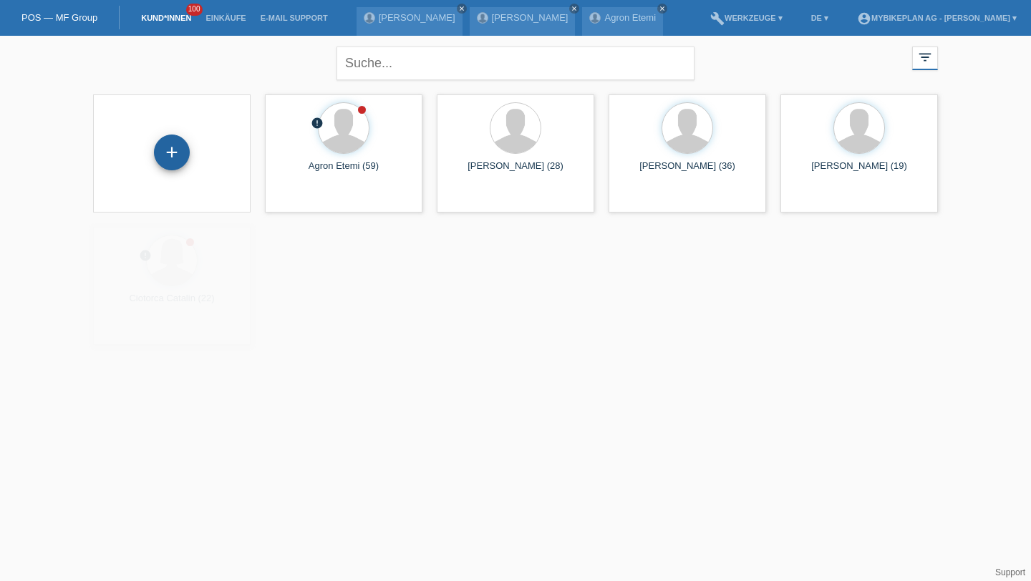
click at [178, 156] on div "+" at bounding box center [172, 153] width 36 height 36
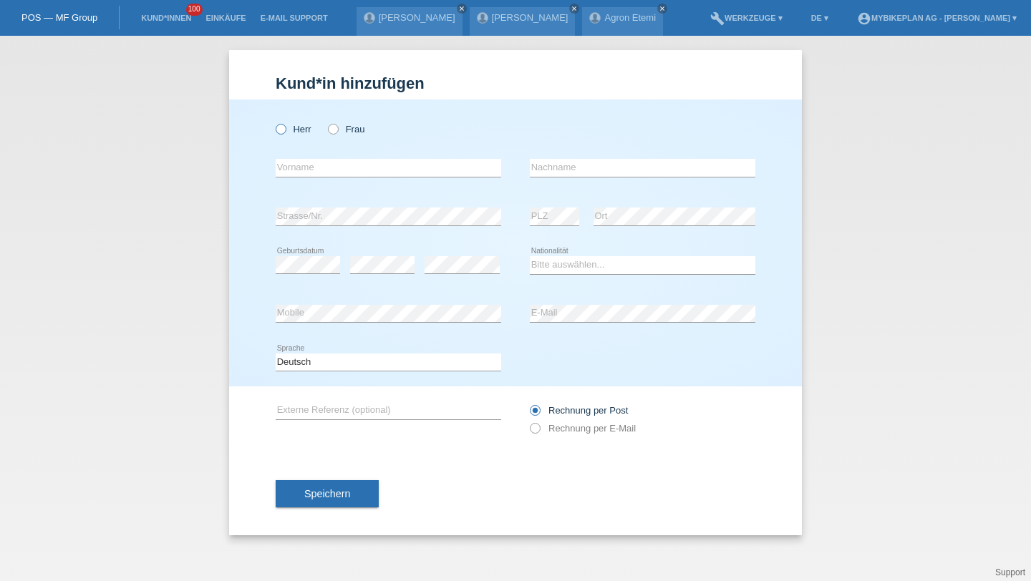
click at [306, 127] on label "Herr" at bounding box center [294, 129] width 36 height 11
click at [285, 127] on input "Herr" at bounding box center [280, 128] width 9 height 9
radio input "true"
click at [319, 166] on input "text" at bounding box center [388, 168] width 225 height 18
type input "[PERSON_NAME]"
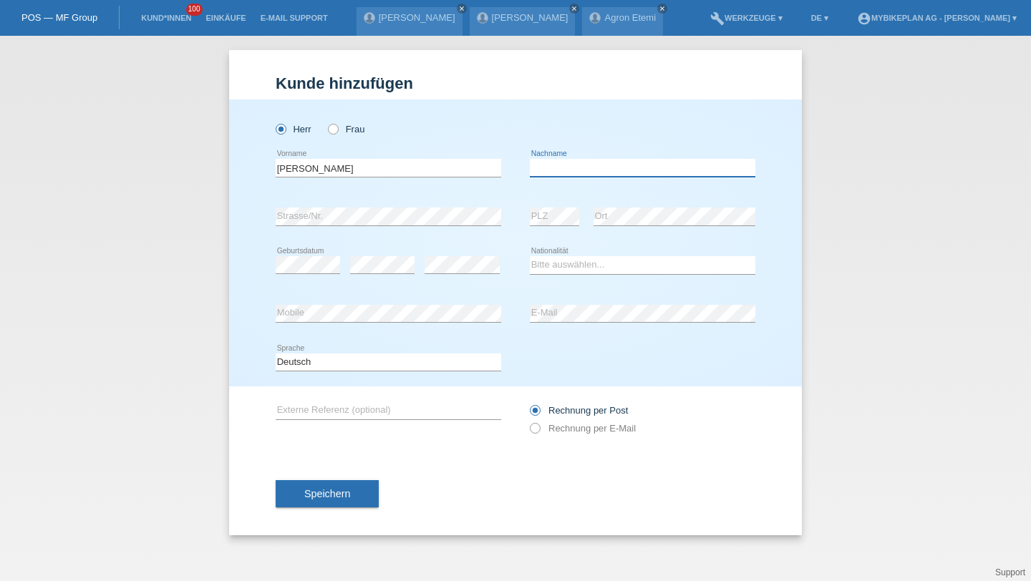
paste input "[PERSON_NAME]"
type input "[PERSON_NAME]"
click at [551, 271] on select "Bitte auswählen... Schweiz Deutschland Liechtenstein Österreich ------------ Af…" at bounding box center [642, 264] width 225 height 17
select select "CH"
click at [530, 257] on select "Bitte auswählen... Schweiz Deutschland Liechtenstein Österreich ------------ Af…" at bounding box center [642, 264] width 225 height 17
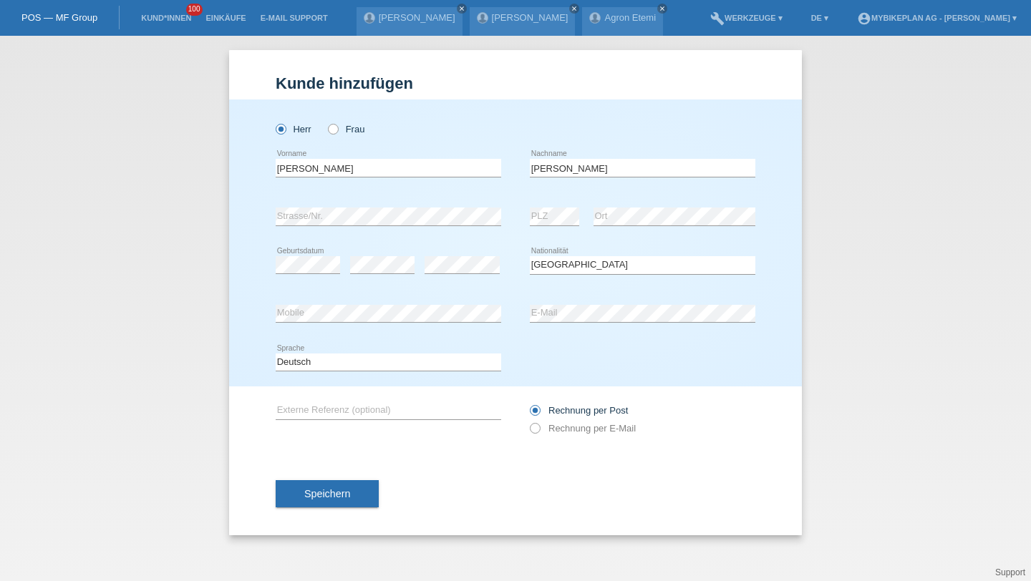
click at [392, 326] on div "error Mobile" at bounding box center [388, 314] width 225 height 49
click at [548, 423] on div "Rechnung per Post Rechnung per E-Mail" at bounding box center [642, 420] width 225 height 36
click at [528, 421] on icon at bounding box center [528, 421] width 0 height 0
click at [537, 427] on input "Rechnung per E-Mail" at bounding box center [534, 432] width 9 height 18
radio input "true"
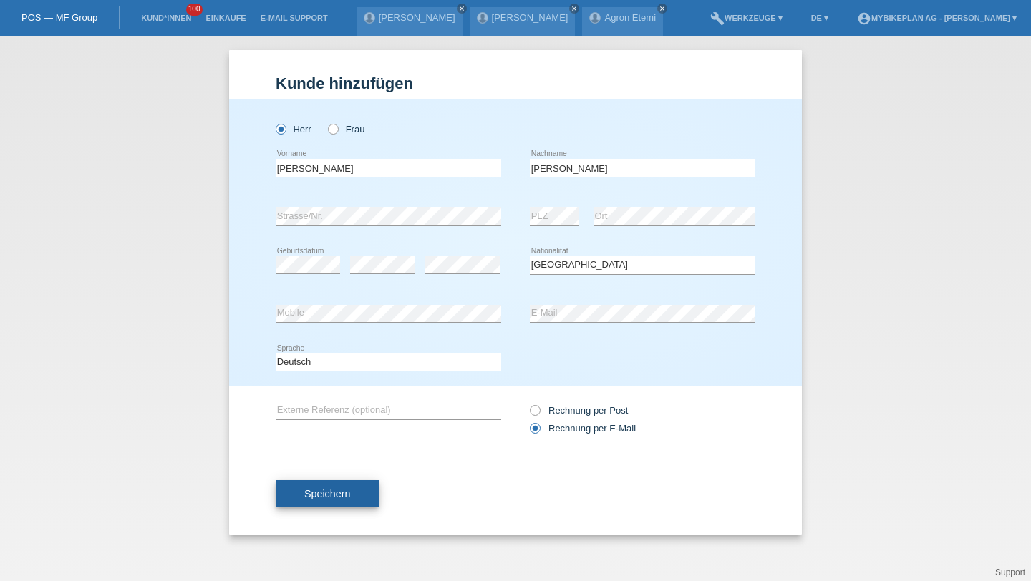
click at [376, 495] on button "Speichern" at bounding box center [327, 493] width 103 height 27
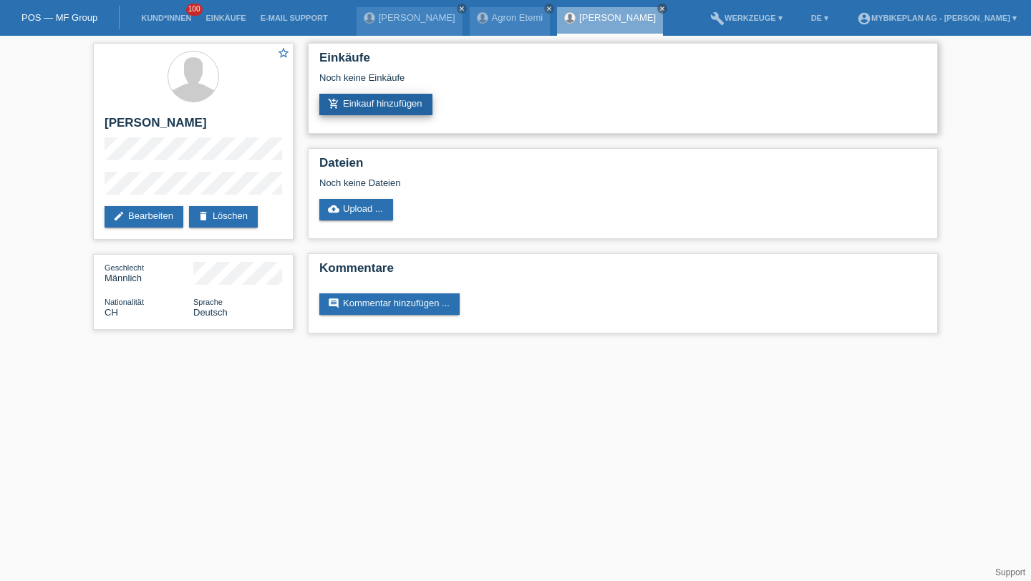
click at [350, 98] on link "add_shopping_cart Einkauf hinzufügen" at bounding box center [375, 104] width 113 height 21
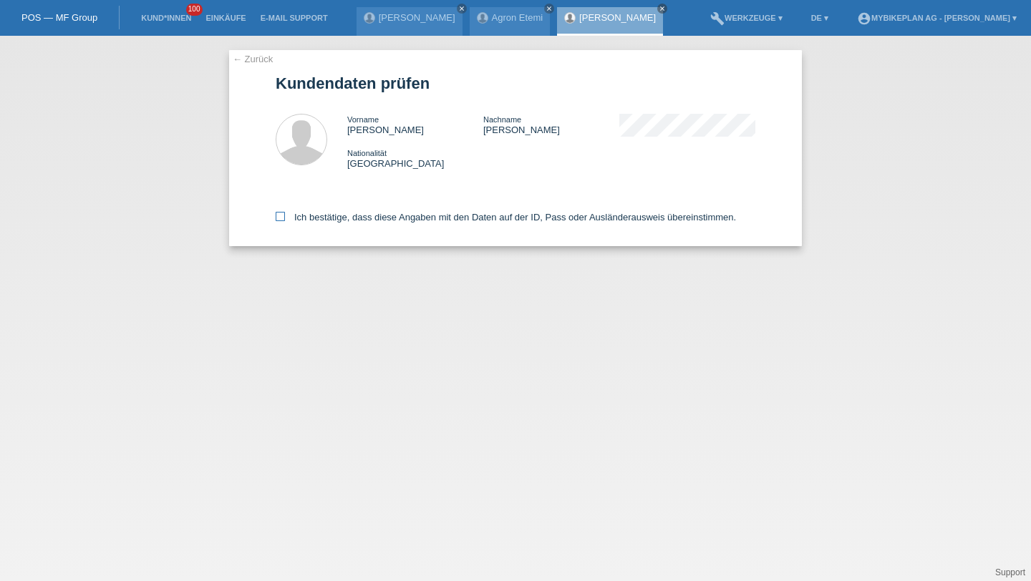
click at [361, 223] on label "Ich bestätige, dass diese Angaben mit den Daten auf der ID, Pass oder Ausländer…" at bounding box center [506, 217] width 460 height 11
click at [285, 221] on input "Ich bestätige, dass diese Angaben mit den Daten auf der ID, Pass oder Ausländer…" at bounding box center [280, 216] width 9 height 9
checkbox input "true"
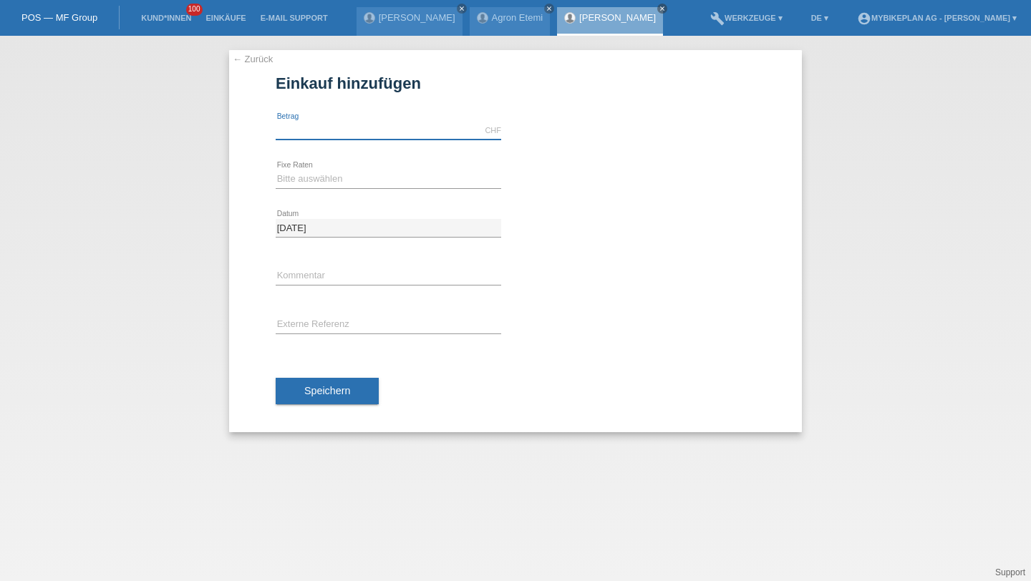
click at [336, 135] on input "text" at bounding box center [388, 131] width 225 height 18
type input "5918.00"
click at [384, 180] on select "Bitte auswählen 6 Raten 12 Raten 18 Raten 24 Raten 36 Raten 48 Raten" at bounding box center [388, 178] width 225 height 17
select select "488"
click at [276, 170] on select "Bitte auswählen 6 Raten 12 Raten 18 Raten 24 Raten 36 Raten 48 Raten" at bounding box center [388, 178] width 225 height 17
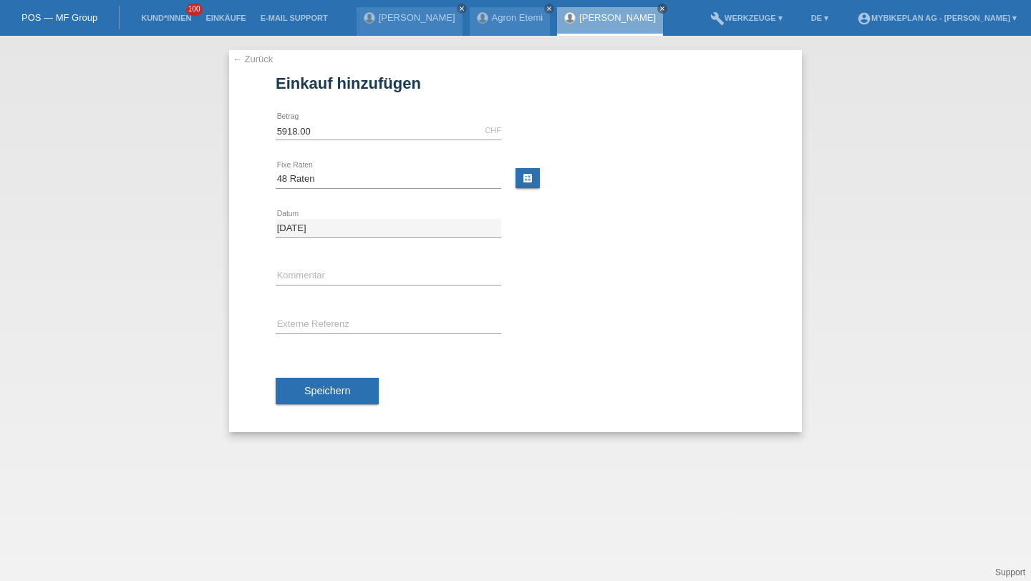
click at [339, 339] on div "error Externe Referenz" at bounding box center [388, 325] width 225 height 49
click at [349, 322] on input "text" at bounding box center [388, 325] width 225 height 18
paste input "43666379445"
type input "43666379445"
click at [339, 384] on button "Speichern" at bounding box center [327, 391] width 103 height 27
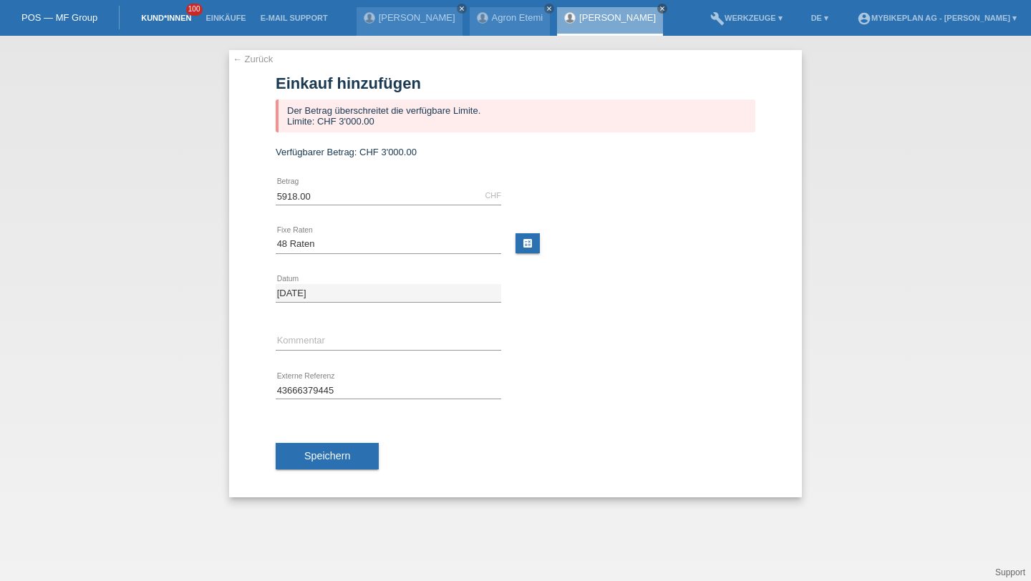
click at [162, 19] on link "Kund*innen" at bounding box center [166, 18] width 64 height 9
